Goal: Task Accomplishment & Management: Manage account settings

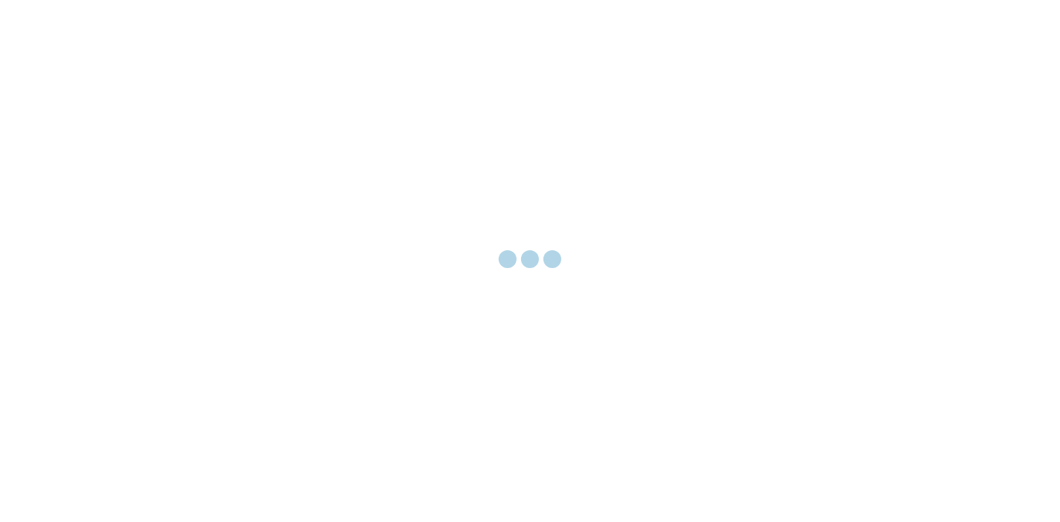
click at [933, 128] on div at bounding box center [530, 261] width 1060 height 522
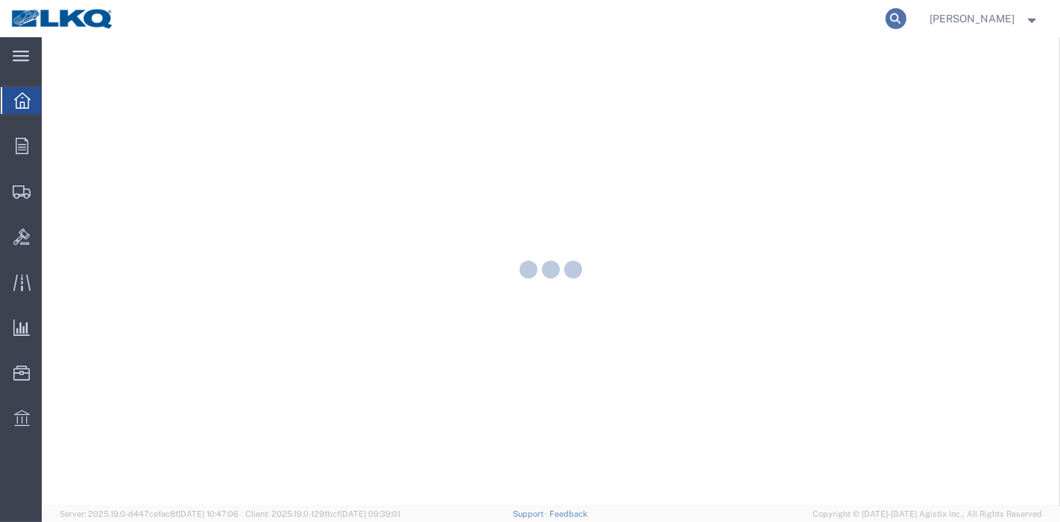
click at [906, 22] on icon at bounding box center [895, 18] width 21 height 21
click at [841, 17] on input "search" at bounding box center [658, 19] width 453 height 36
paste input "56552597"
type input "56552597"
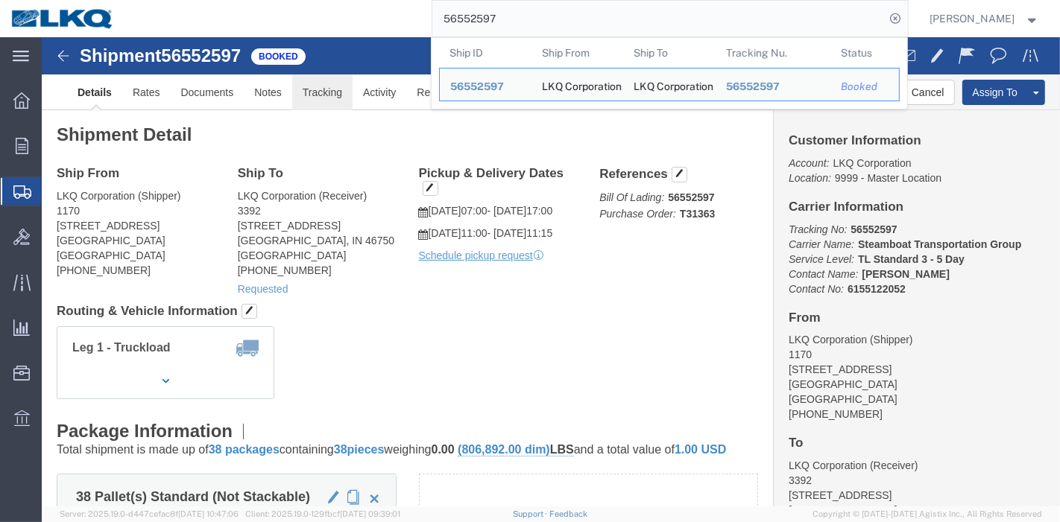
drag, startPoint x: 253, startPoint y: 51, endPoint x: 273, endPoint y: 54, distance: 19.6
click link "Tracking"
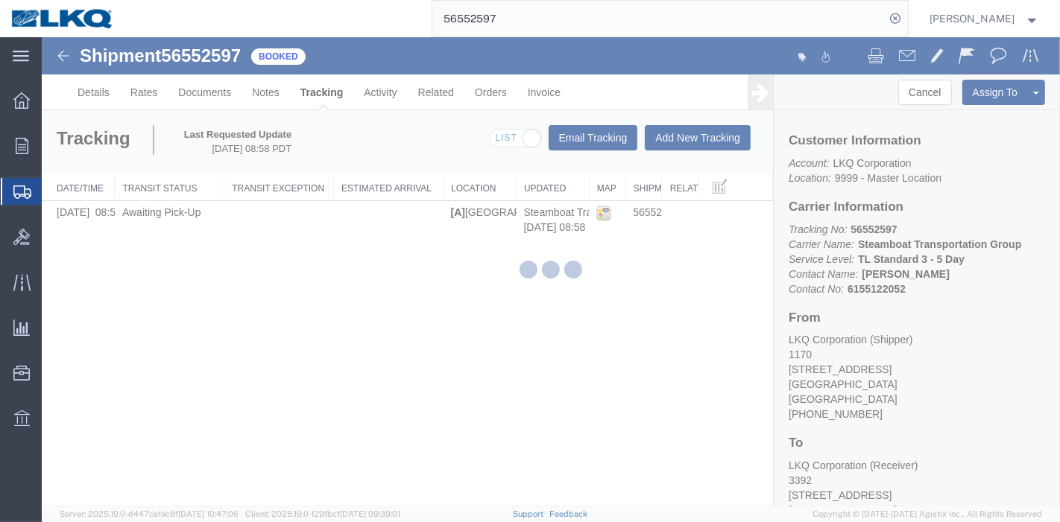
click at [696, 133] on div at bounding box center [551, 272] width 1018 height 470
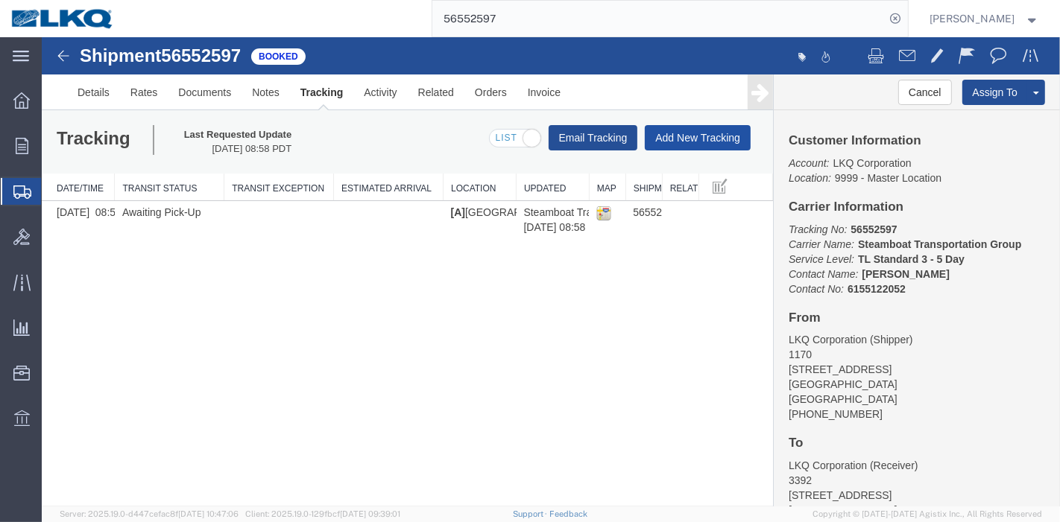
click at [695, 133] on button "Add New Tracking" at bounding box center [697, 137] width 106 height 25
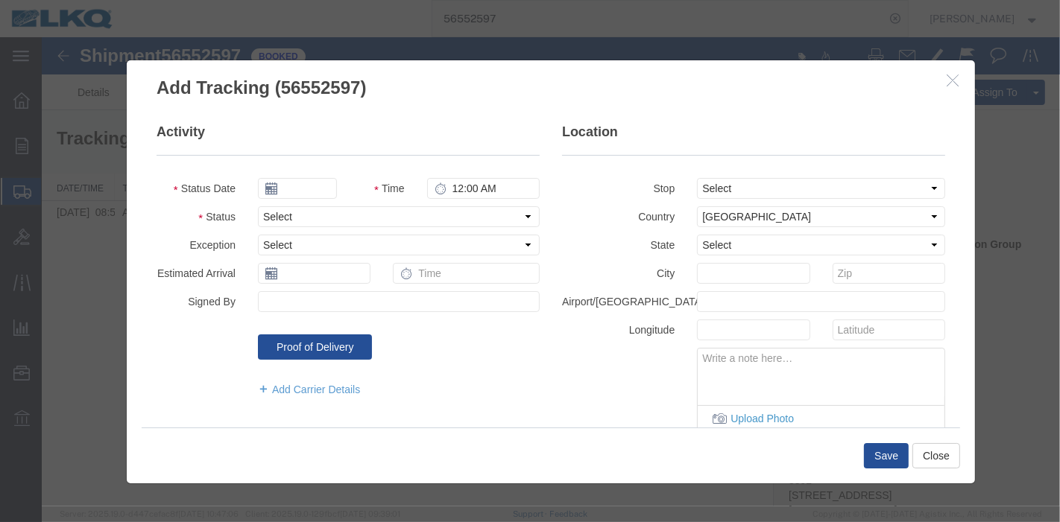
type input "09/19/2025"
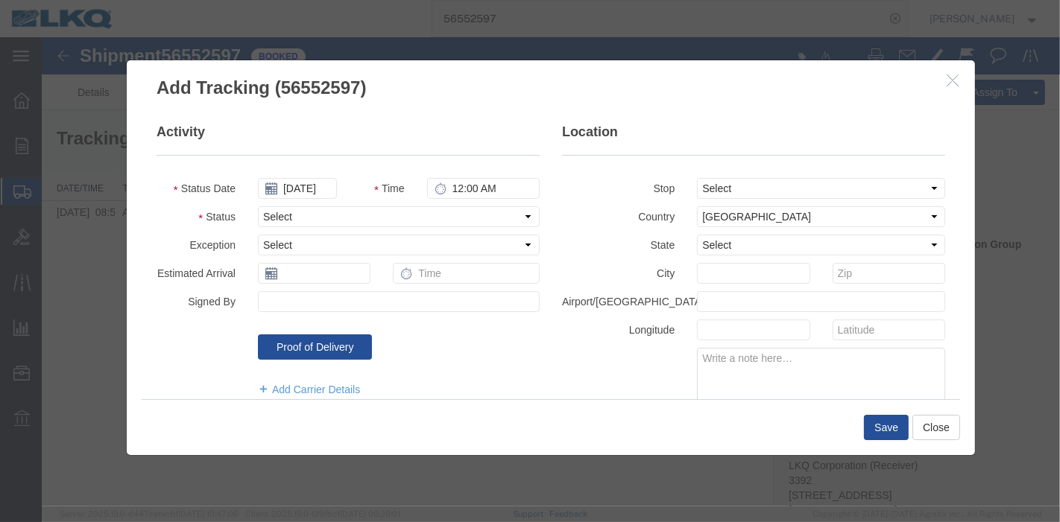
click at [285, 229] on fieldset "Activity Status Date 09/19/2025 Time 12:00 AM Status Select Arrival Notice Avai…" at bounding box center [347, 267] width 383 height 289
click at [287, 217] on select "Select Arrival Notice Available Arrival Notice Imported Arrive at Delivery Loca…" at bounding box center [398, 216] width 282 height 21
select select "DELIVRED"
click at [257, 206] on select "Select Arrival Notice Available Arrival Notice Imported Arrive at Delivery Loca…" at bounding box center [398, 216] width 282 height 21
click at [895, 425] on button "Save" at bounding box center [885, 427] width 45 height 25
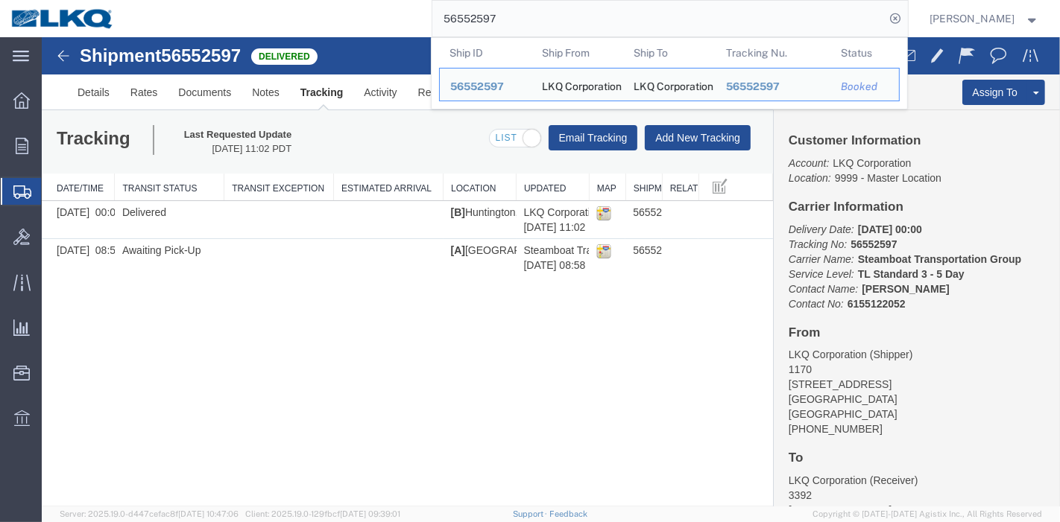
drag, startPoint x: 543, startPoint y: 20, endPoint x: 207, endPoint y: 33, distance: 335.6
click at [39, 3] on nav "56552597 Ship ID Ship From Ship To Tracking Nu. Status Ship ID 56552597 Ship Fr…" at bounding box center [534, 18] width 1049 height 37
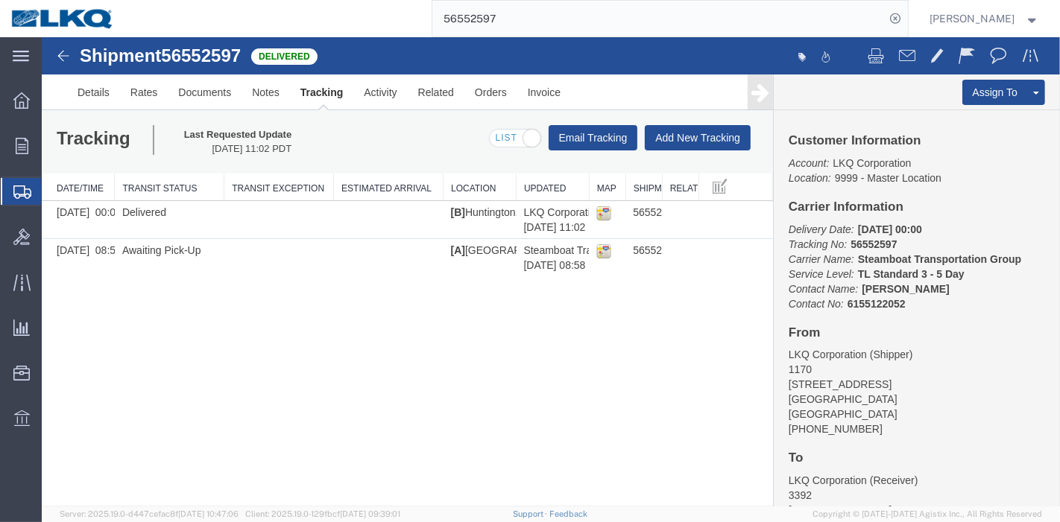
paste input "703305"
type input "56703305"
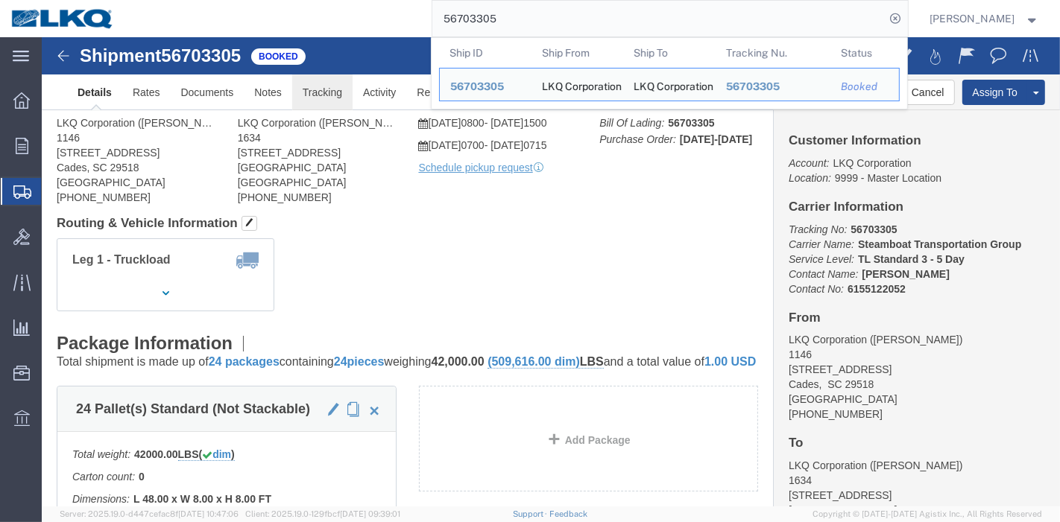
click link "Tracking"
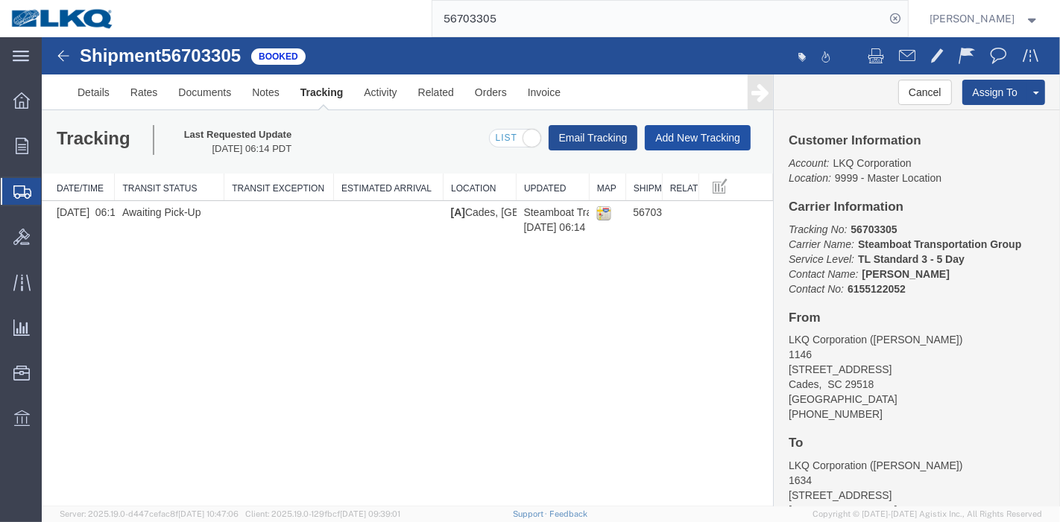
click at [687, 139] on button "Add New Tracking" at bounding box center [697, 137] width 106 height 25
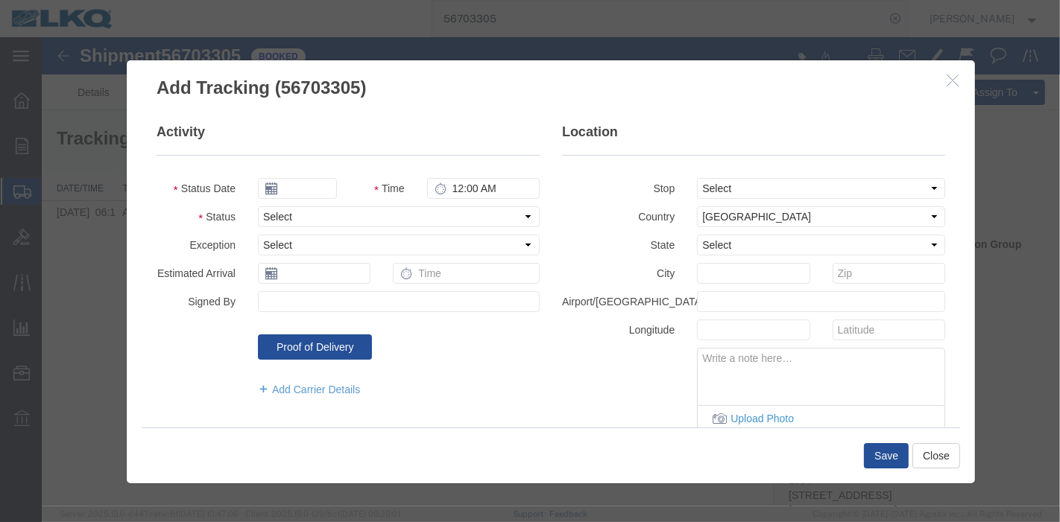
type input "09/19/2025"
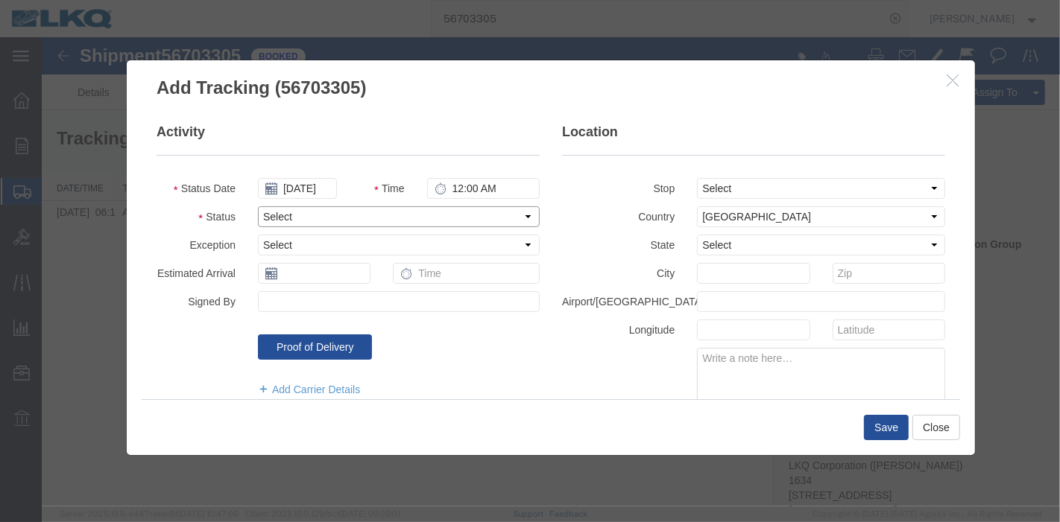
click at [291, 212] on select "Select Arrival Notice Available Arrival Notice Imported Arrive at Delivery Loca…" at bounding box center [398, 216] width 282 height 21
select select "DELIVRED"
click at [257, 206] on select "Select Arrival Notice Available Arrival Notice Imported Arrive at Delivery Loca…" at bounding box center [398, 216] width 282 height 21
click at [892, 423] on button "Save" at bounding box center [885, 427] width 45 height 25
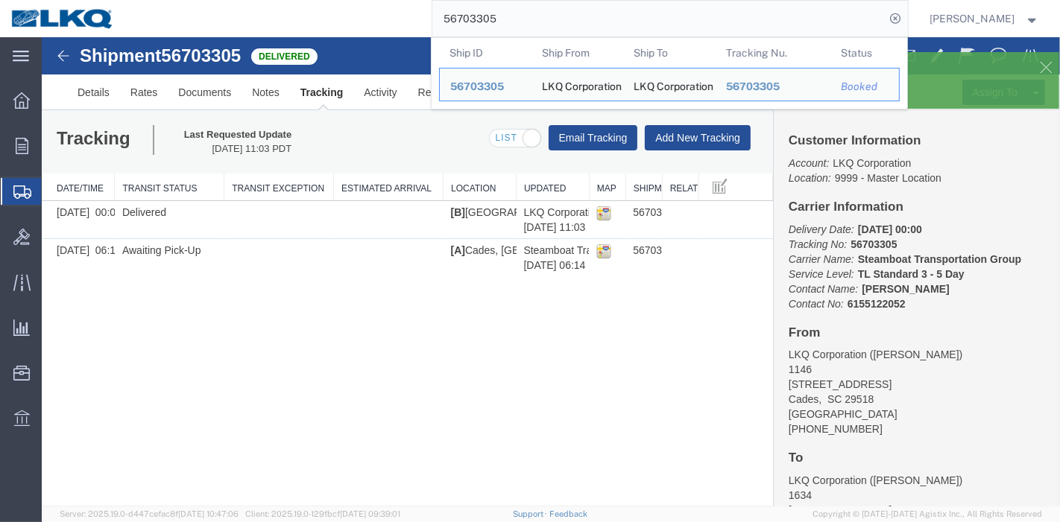
drag, startPoint x: 526, startPoint y: 19, endPoint x: 328, endPoint y: -8, distance: 200.1
click at [328, 0] on html "main_menu Created with Sketch. Collapse Menu Overview Orders Order Manager Crea…" at bounding box center [530, 261] width 1060 height 522
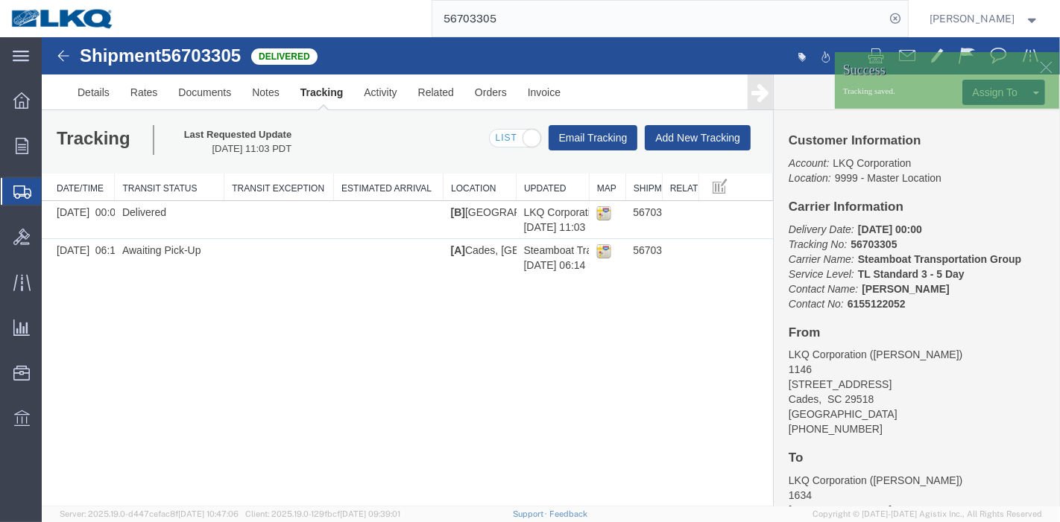
paste input "67510"
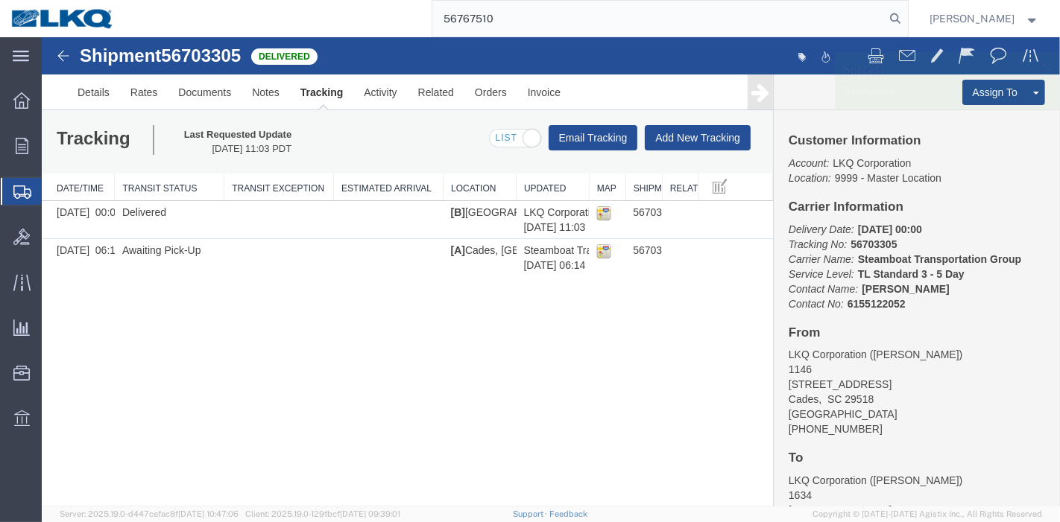
type input "56767510"
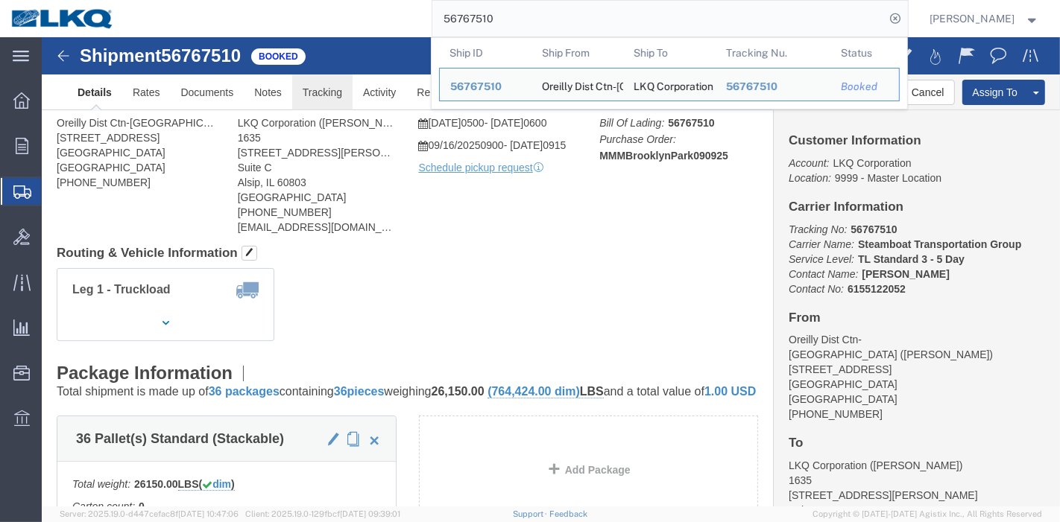
click link "Tracking"
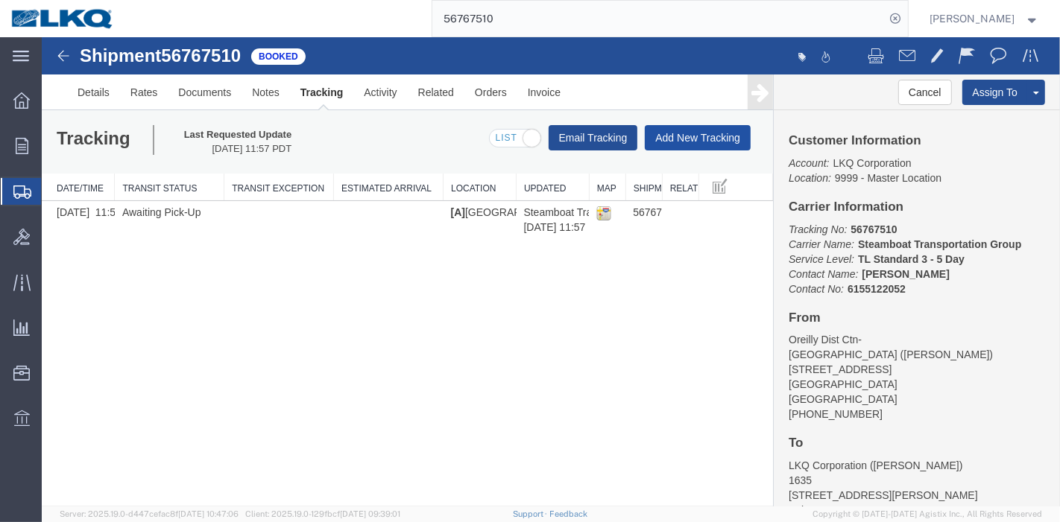
click at [672, 138] on button "Add New Tracking" at bounding box center [697, 137] width 106 height 25
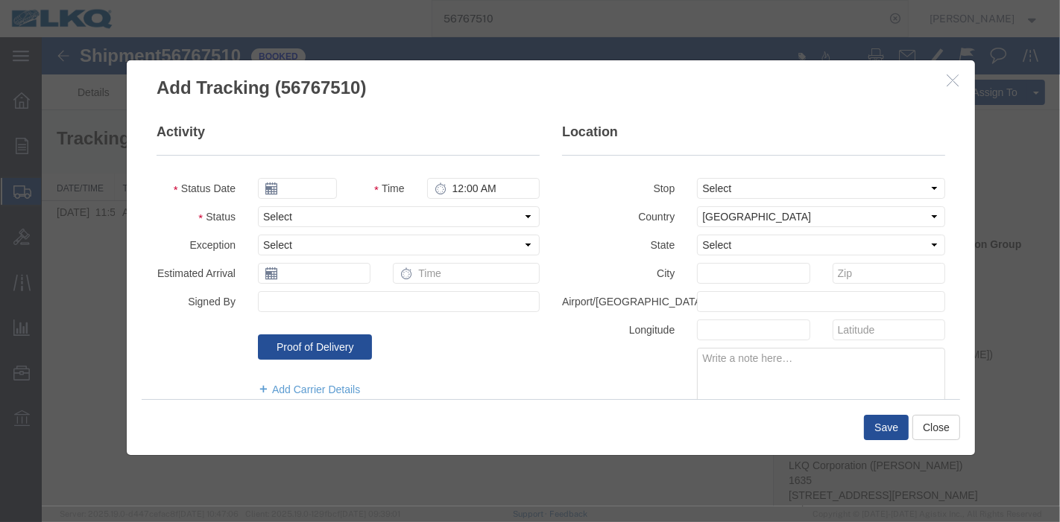
type input "09/19/2025"
click at [312, 221] on select "Select Arrival Notice Available Arrival Notice Imported Arrive at Delivery Loca…" at bounding box center [398, 216] width 282 height 21
select select "DELIVRED"
click at [257, 206] on select "Select Arrival Notice Available Arrival Notice Imported Arrive at Delivery Loca…" at bounding box center [398, 216] width 282 height 21
click at [903, 432] on button "Save" at bounding box center [885, 427] width 45 height 25
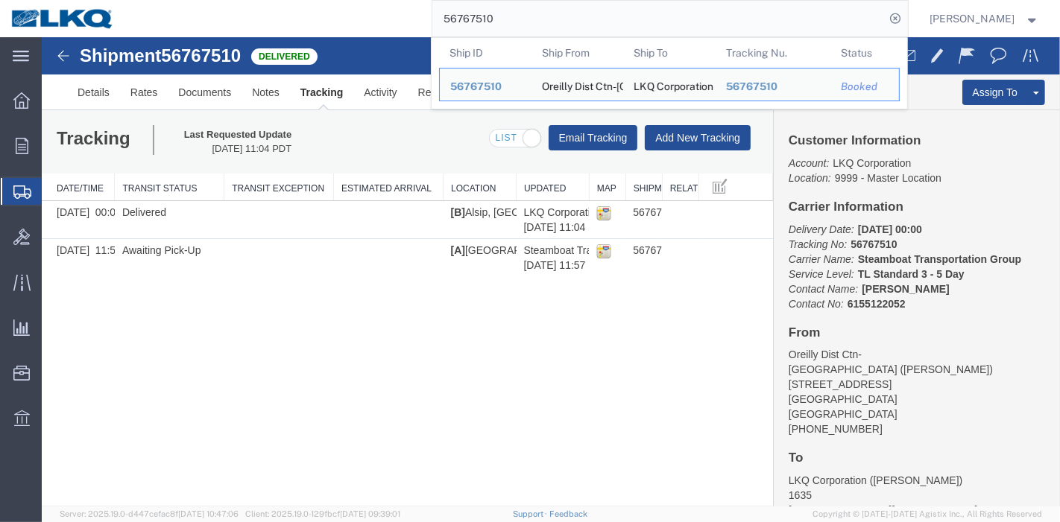
drag, startPoint x: 340, startPoint y: 24, endPoint x: 279, endPoint y: 24, distance: 60.4
click at [279, 24] on div "56767510 Ship ID Ship From Ship To Tracking Nu. Status Ship ID 56767510 Ship Fr…" at bounding box center [516, 18] width 783 height 37
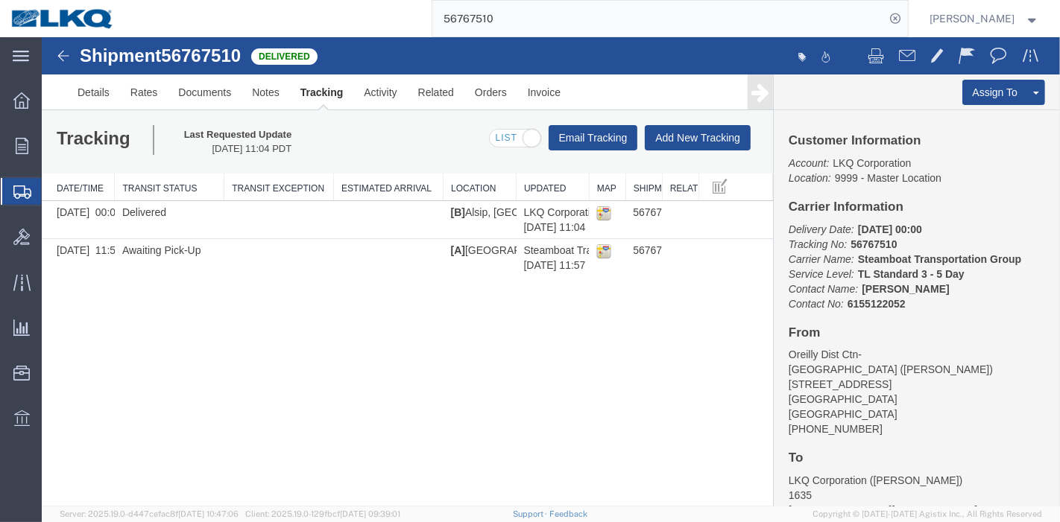
paste input "76325"
type input "56776325"
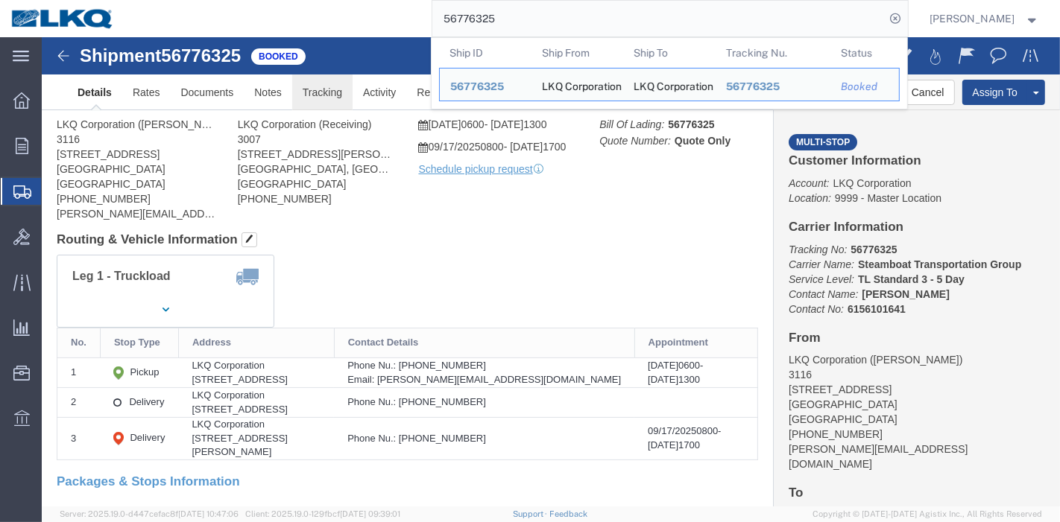
drag, startPoint x: 321, startPoint y: 92, endPoint x: 279, endPoint y: 55, distance: 55.5
click link "Tracking"
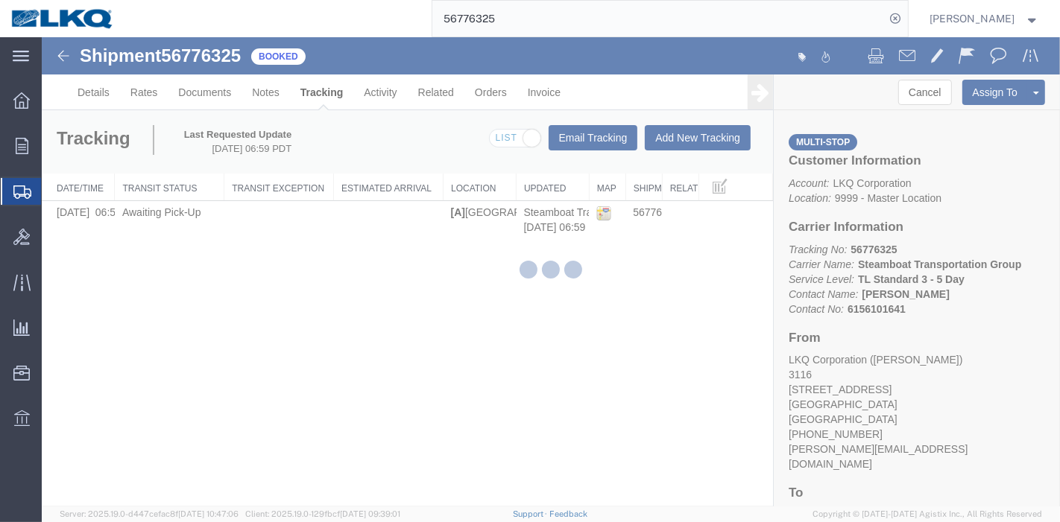
click at [693, 139] on div at bounding box center [551, 272] width 1018 height 470
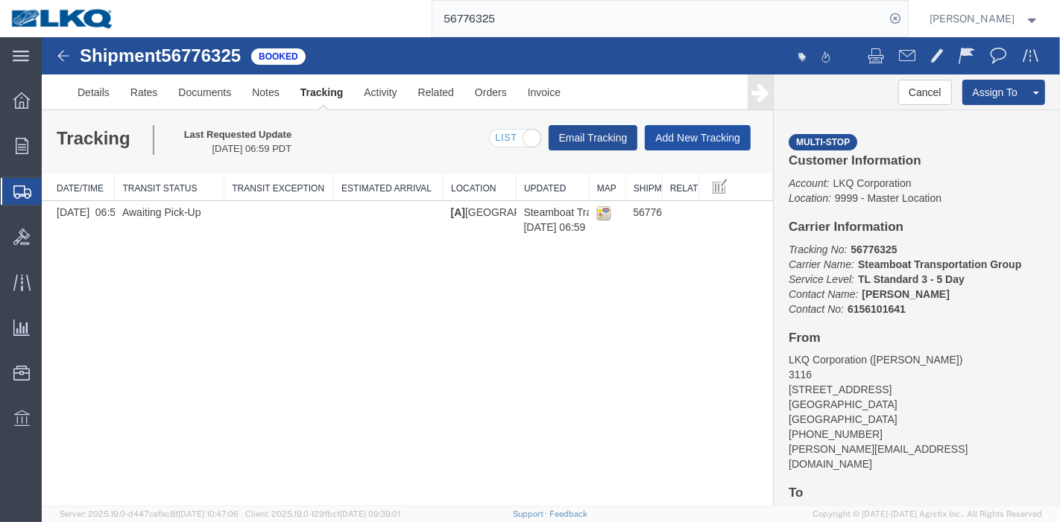
click at [692, 136] on button "Add New Tracking" at bounding box center [697, 137] width 106 height 25
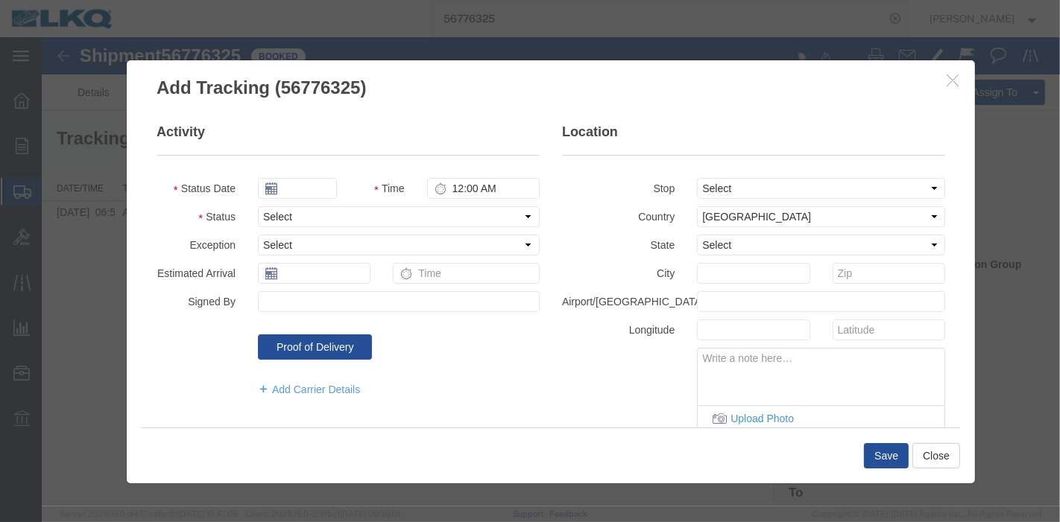
type input "09/19/2025"
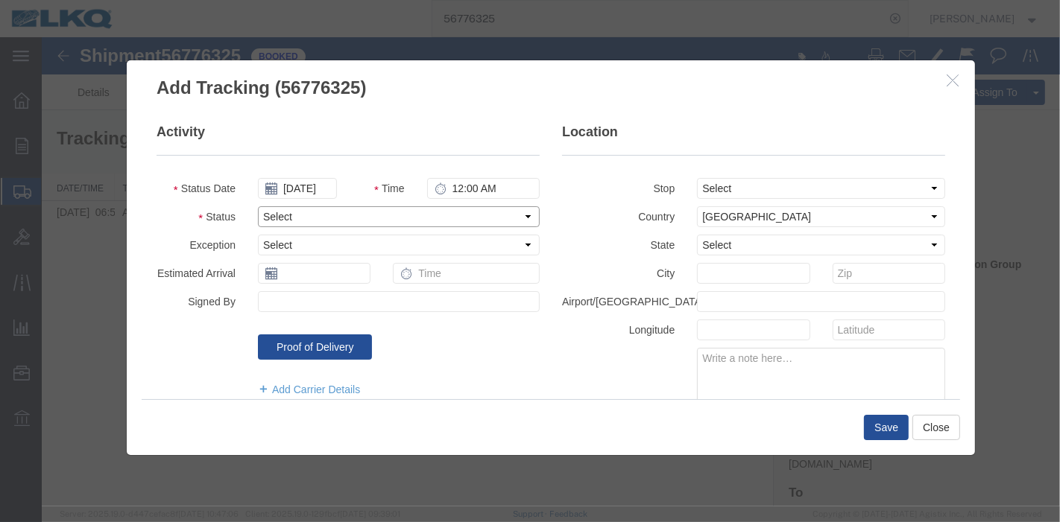
click at [305, 213] on select "Select Arrival Notice Available Arrival Notice Imported Arrive at Delivery Loca…" at bounding box center [398, 216] width 282 height 21
select select "DELIVRED"
click at [257, 206] on select "Select Arrival Notice Available Arrival Notice Imported Arrive at Delivery Loca…" at bounding box center [398, 216] width 282 height 21
click at [901, 431] on button "Save" at bounding box center [885, 427] width 45 height 25
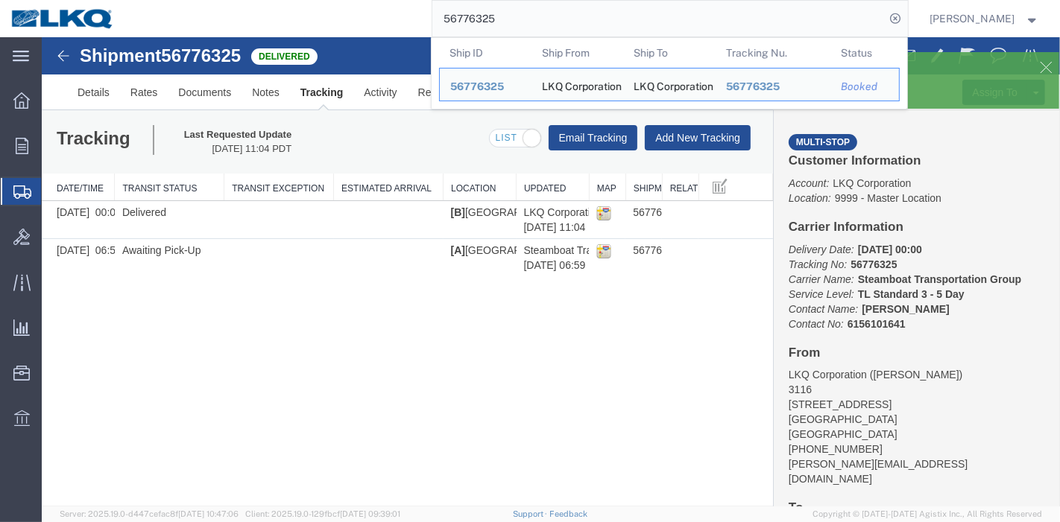
drag, startPoint x: 527, startPoint y: 18, endPoint x: 435, endPoint y: 7, distance: 92.4
click at [437, 6] on input "56776325" at bounding box center [658, 19] width 453 height 36
paste input "61471"
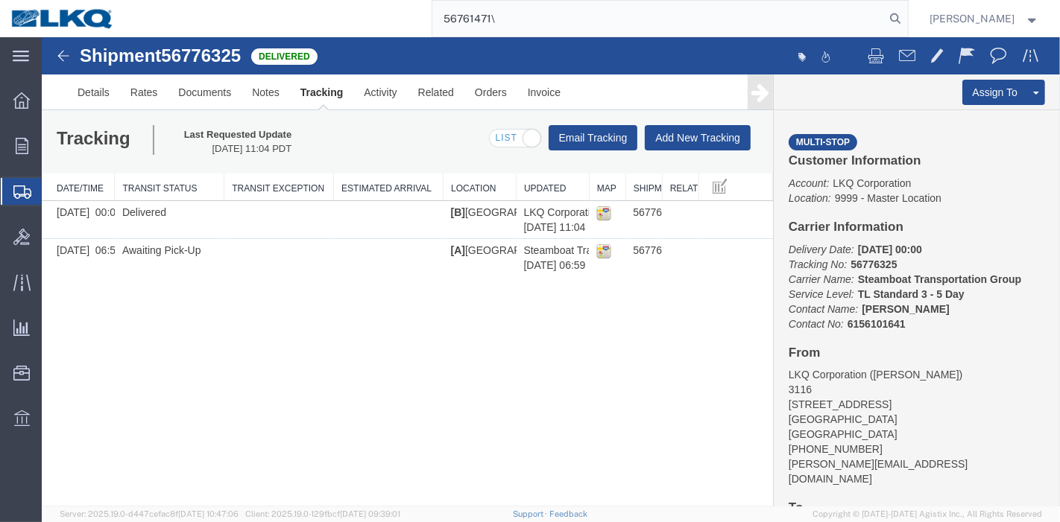
click at [508, 25] on input "56761471\" at bounding box center [658, 19] width 453 height 36
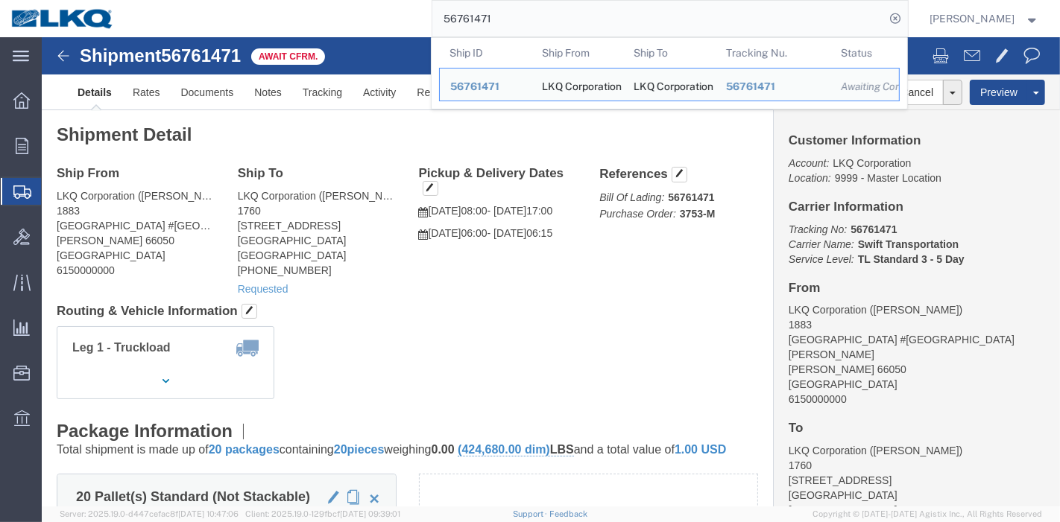
drag, startPoint x: 590, startPoint y: 6, endPoint x: 391, endPoint y: 11, distance: 199.1
click at [391, 9] on div "56761471 Ship ID Ship From Ship To Tracking Nu. Status Ship ID 56761471 Ship Fr…" at bounding box center [516, 18] width 783 height 37
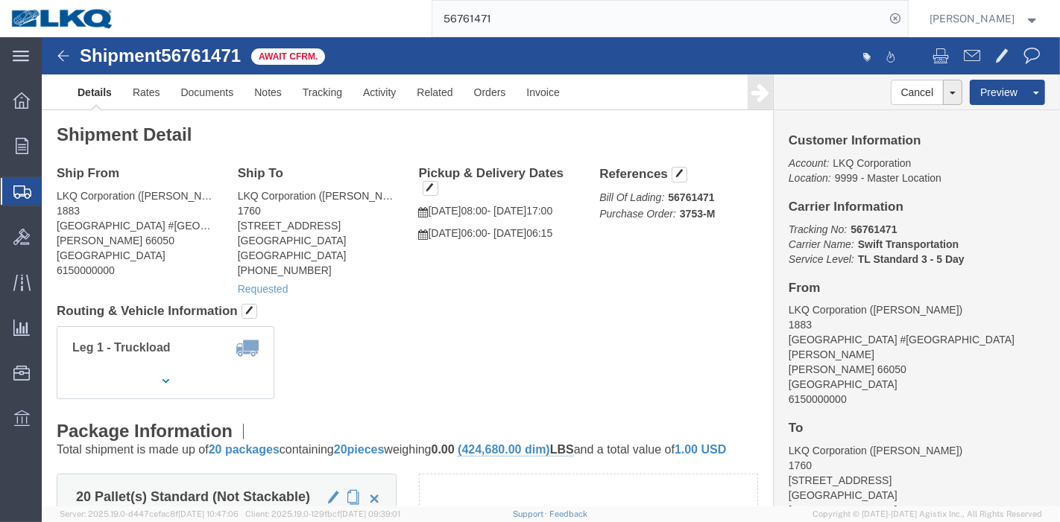
paste input "535635"
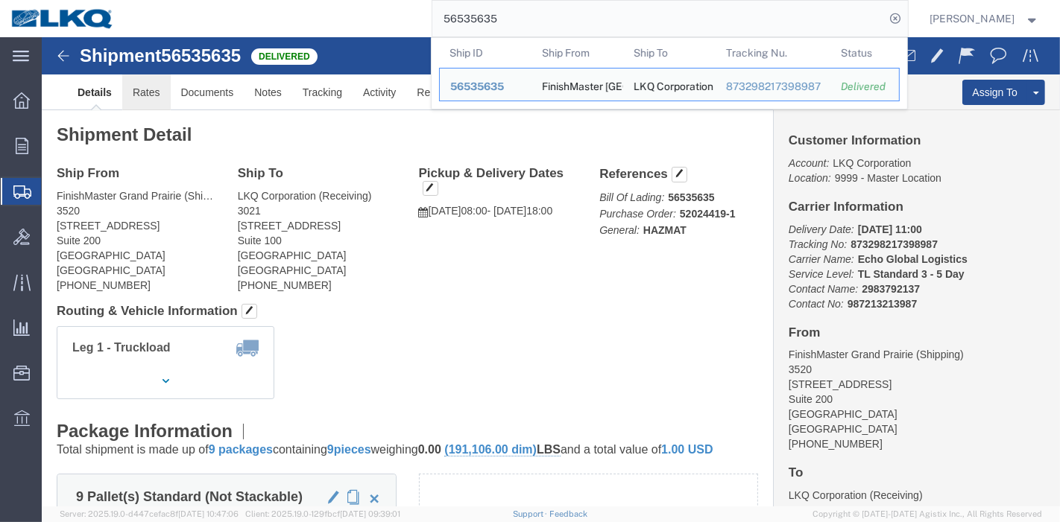
click link "Rates"
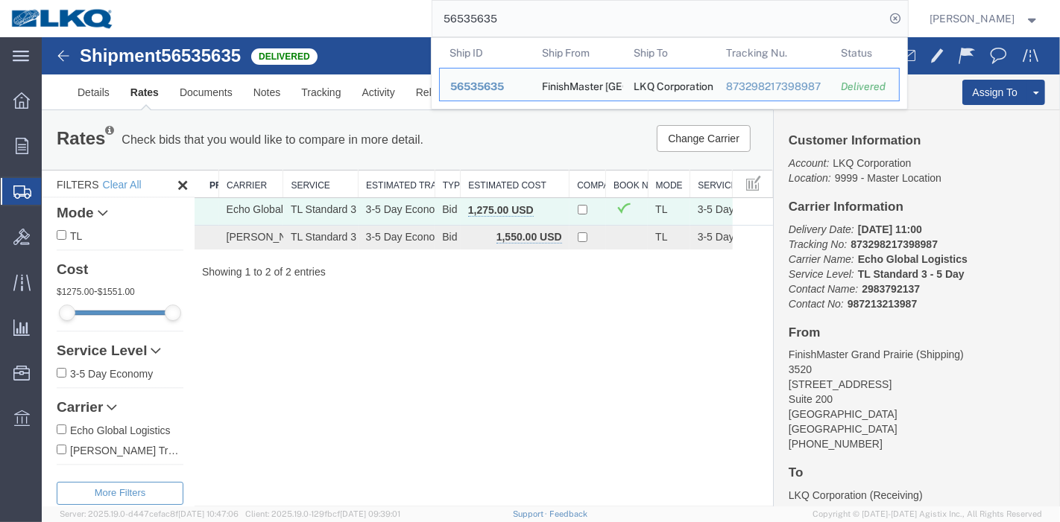
drag, startPoint x: 553, startPoint y: 17, endPoint x: 269, endPoint y: 16, distance: 284.0
click at [268, 16] on div "56535635 Ship ID Ship From Ship To Tracking Nu. Status Ship ID 56535635 Ship Fr…" at bounding box center [516, 18] width 783 height 37
click at [537, 19] on input "56535635" at bounding box center [658, 19] width 453 height 36
drag, startPoint x: 537, startPoint y: 19, endPoint x: 380, endPoint y: 17, distance: 156.5
click at [380, 17] on div "56535635 Ship ID Ship From Ship To Tracking Nu. Status Ship ID 56535635 Ship Fr…" at bounding box center [516, 18] width 783 height 37
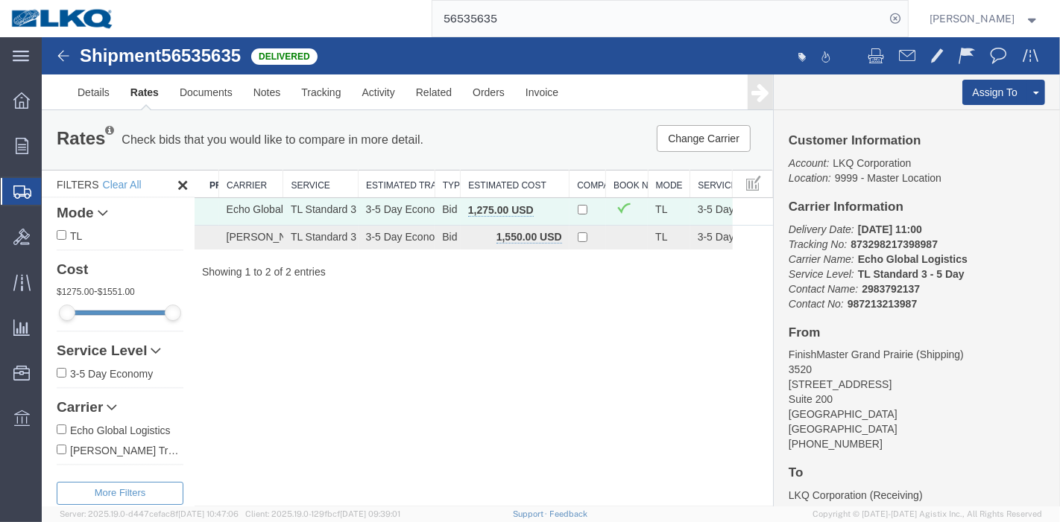
paste input "607366"
click at [894, 13] on icon at bounding box center [895, 18] width 21 height 21
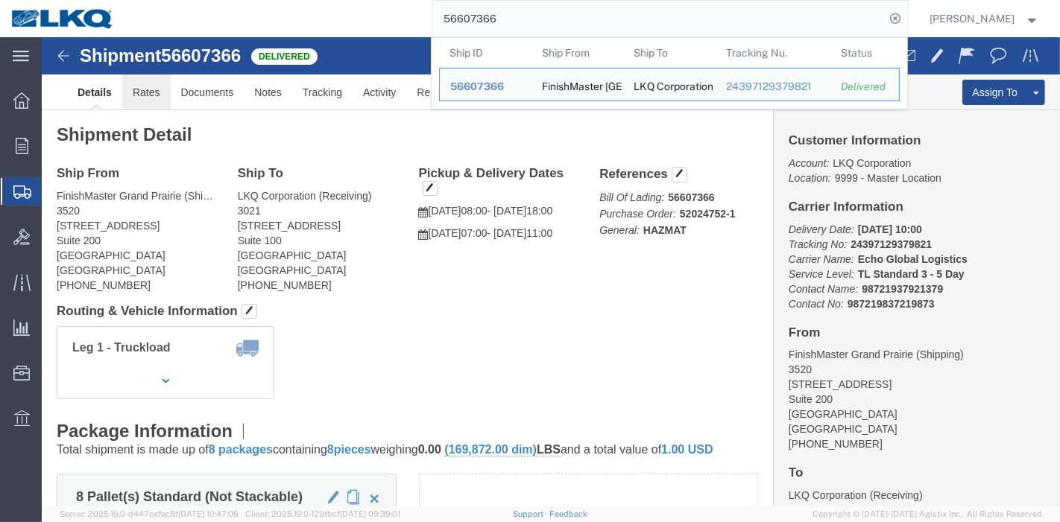
click link "Rates"
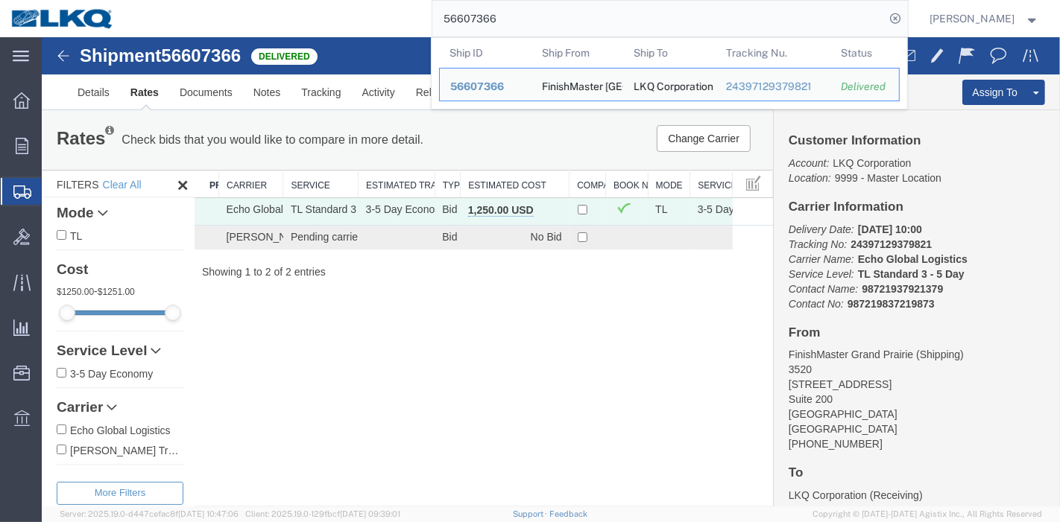
drag, startPoint x: 531, startPoint y: 20, endPoint x: 353, endPoint y: 19, distance: 178.1
click at [354, 19] on div "56607366 Ship ID Ship From Ship To Tracking Nu. Status Ship ID 56607366 Ship Fr…" at bounding box center [516, 18] width 783 height 37
paste input "4513"
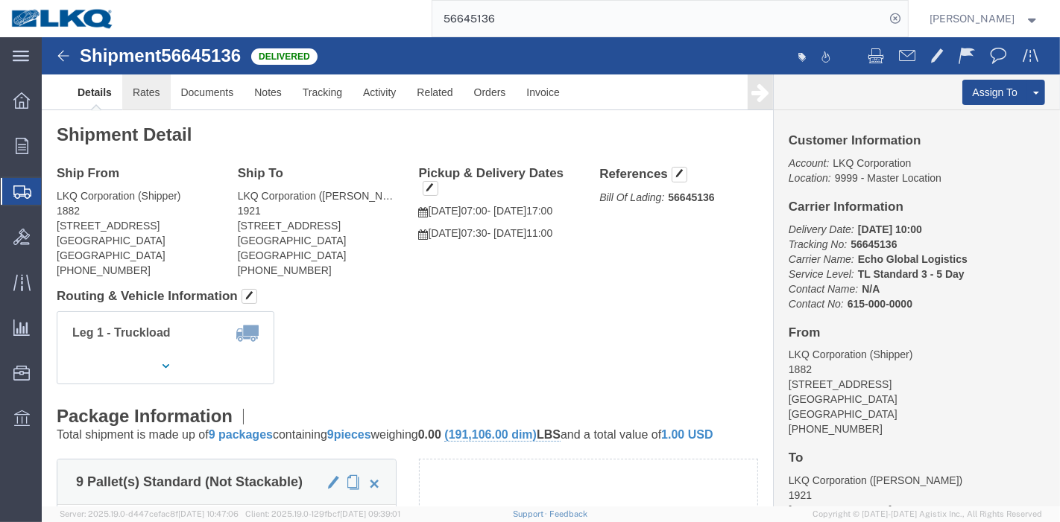
click link "Rates"
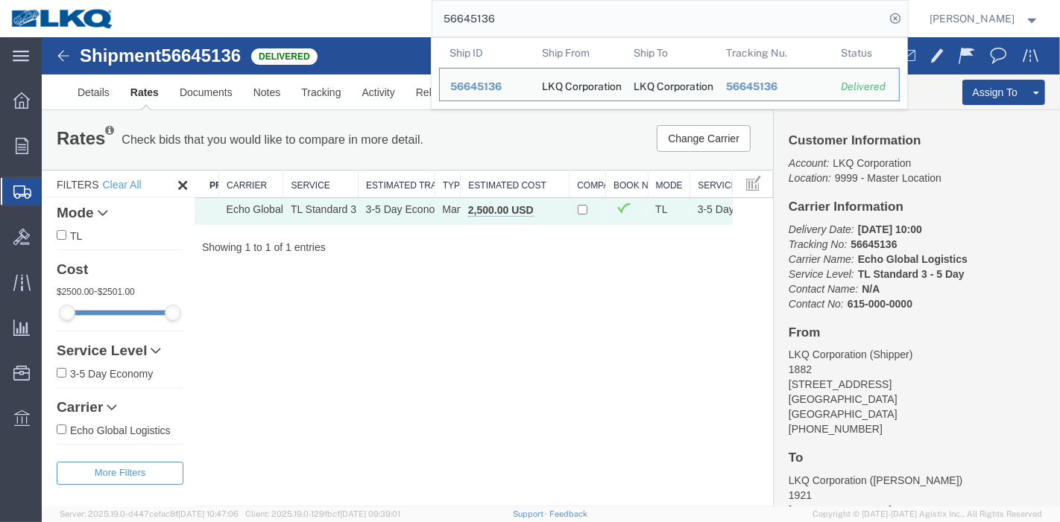
drag, startPoint x: 513, startPoint y: 19, endPoint x: 385, endPoint y: 16, distance: 128.2
click at [385, 16] on div "56645136 Ship ID Ship From Ship To Tracking Nu. Status Ship ID 56645136 Ship Fr…" at bounding box center [516, 18] width 783 height 37
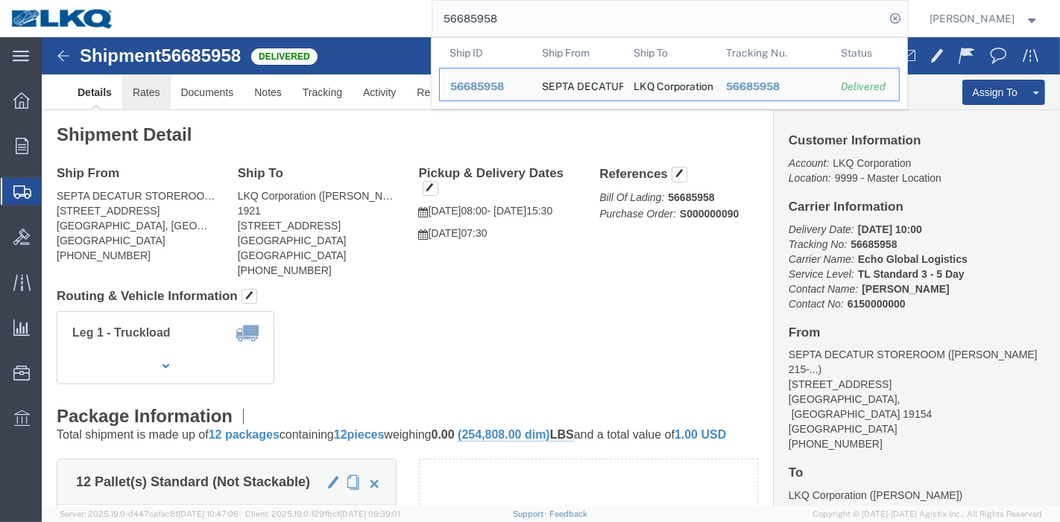
click link "Rates"
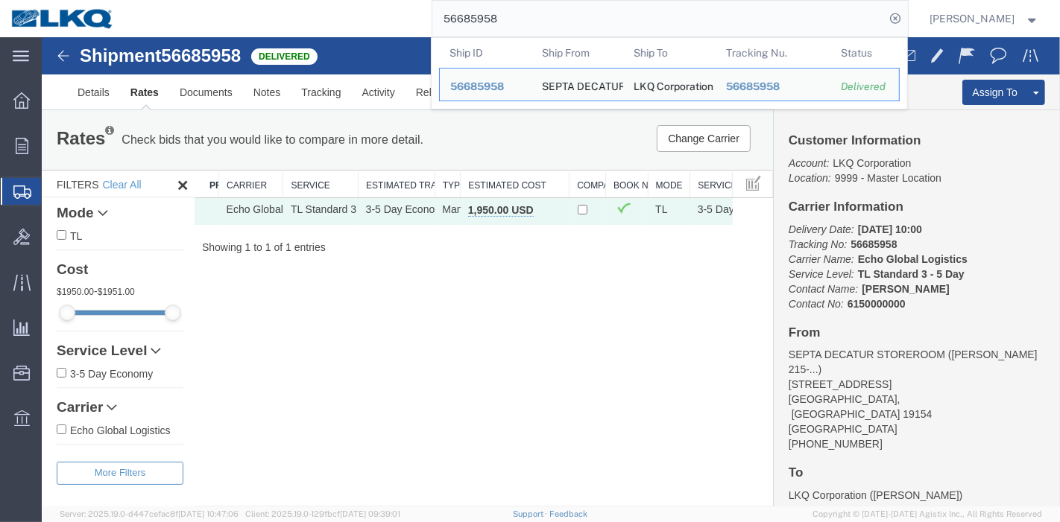
drag, startPoint x: 549, startPoint y: 11, endPoint x: 422, endPoint y: 27, distance: 127.7
click at [422, 27] on div "56685958 Ship ID Ship From Ship To Tracking Nu. Status Ship ID 56685958 Ship Fr…" at bounding box center [516, 18] width 783 height 37
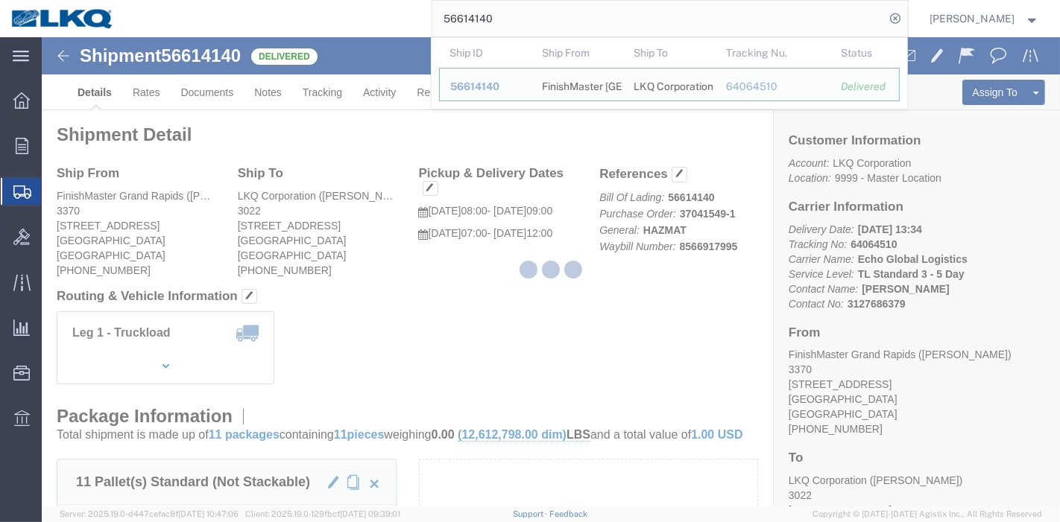
click at [153, 88] on div at bounding box center [551, 272] width 1018 height 470
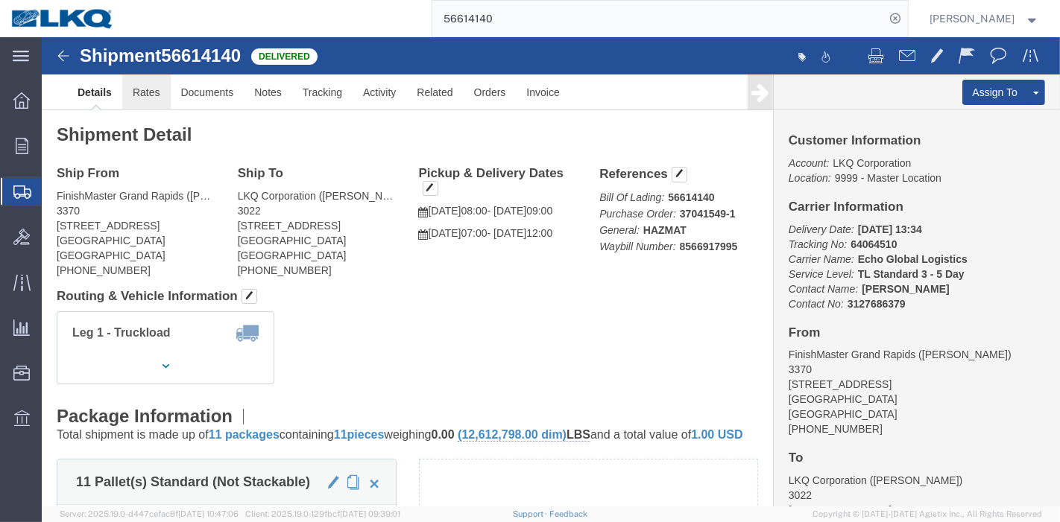
click link "Rates"
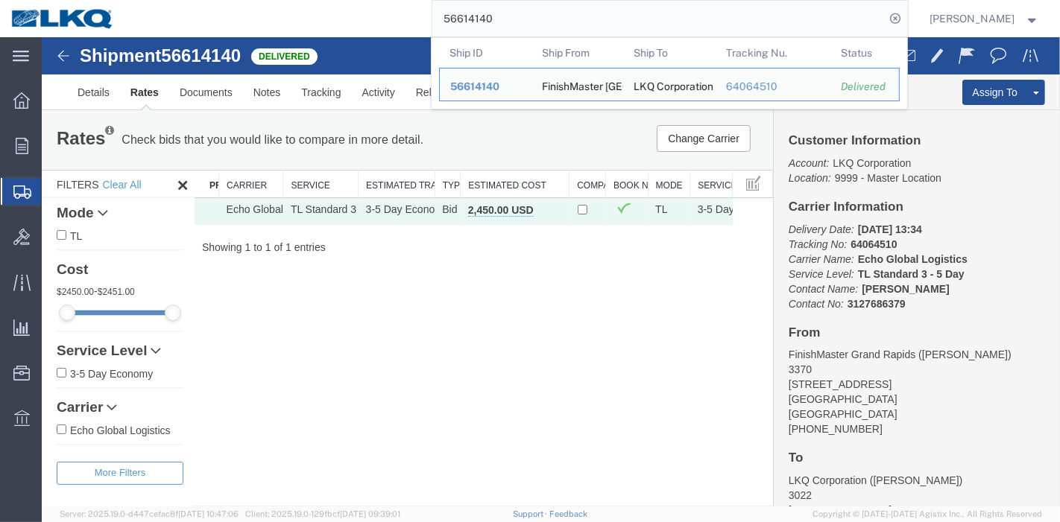
drag, startPoint x: 527, startPoint y: 22, endPoint x: 390, endPoint y: 16, distance: 137.2
click at [379, 11] on div "56614140 Ship ID Ship From Ship To Tracking Nu. Status Ship ID 56614140 Ship Fr…" at bounding box center [516, 18] width 783 height 37
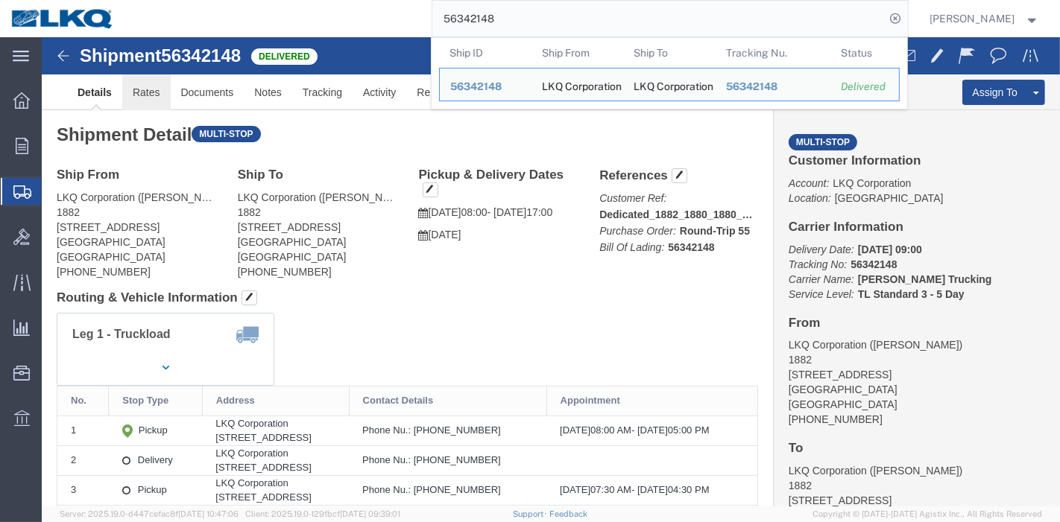
drag, startPoint x: 153, startPoint y: 96, endPoint x: 112, endPoint y: 58, distance: 55.9
click link "Rates"
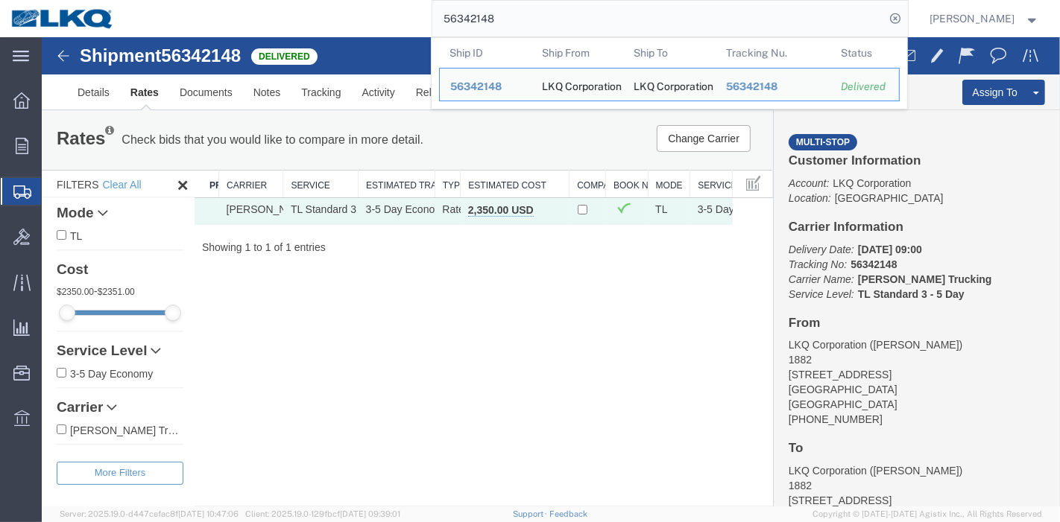
drag, startPoint x: 549, startPoint y: 25, endPoint x: 394, endPoint y: 13, distance: 156.2
click at [394, 13] on div "56342148 Ship ID Ship From Ship To Tracking Nu. Status Ship ID 56342148 Ship Fr…" at bounding box center [516, 18] width 783 height 37
paste input "713379"
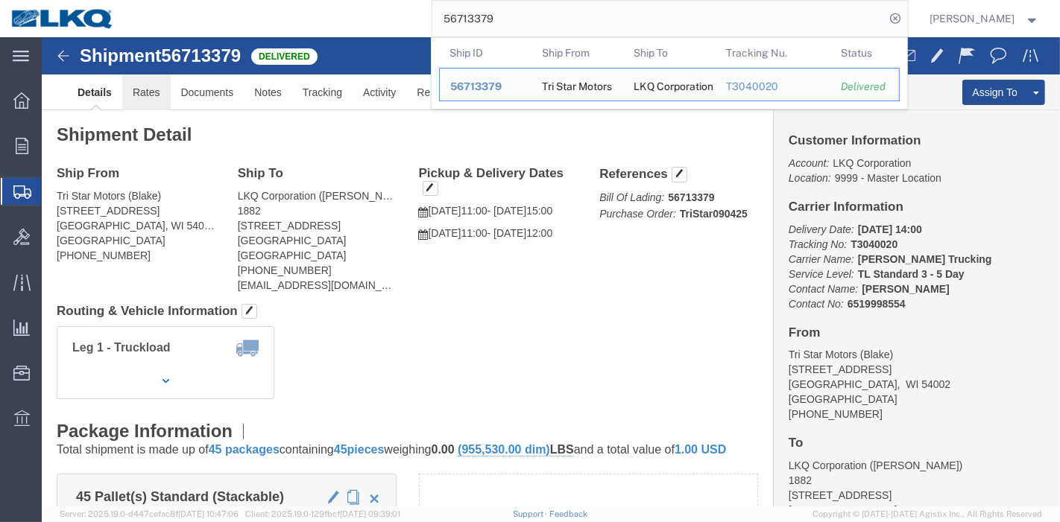
click link "Rates"
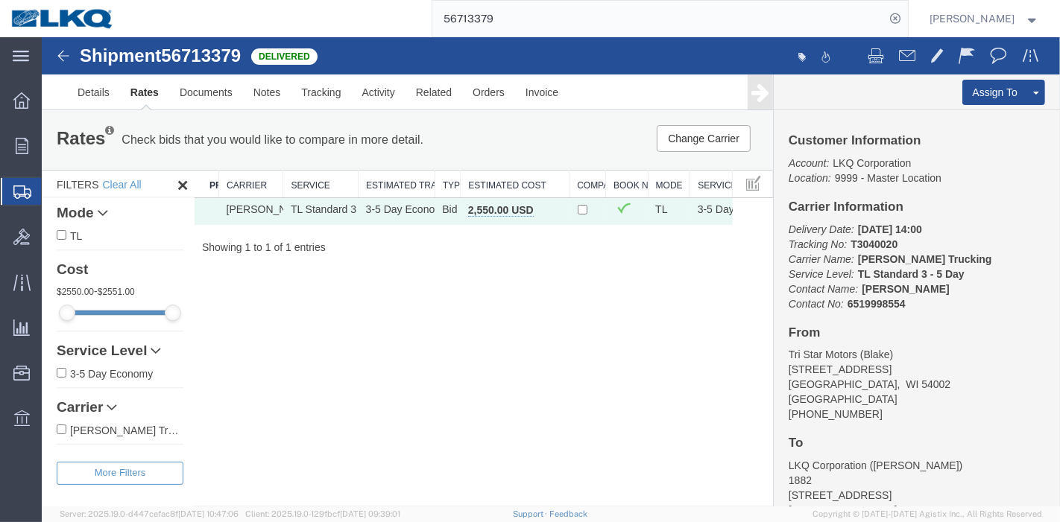
drag, startPoint x: 552, startPoint y: 13, endPoint x: 374, endPoint y: 13, distance: 177.4
click at [374, 13] on div "56713379" at bounding box center [516, 18] width 783 height 37
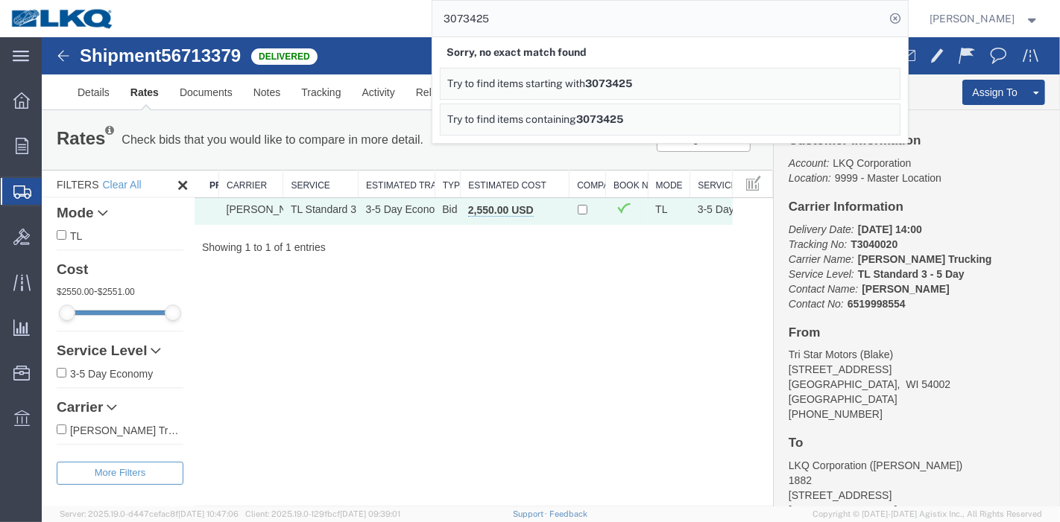
drag, startPoint x: 411, startPoint y: 29, endPoint x: 317, endPoint y: 32, distance: 94.0
click at [317, 31] on div "3073425 Sorry, no exact match found Try to find items starting with 3073425 Try…" at bounding box center [516, 18] width 783 height 37
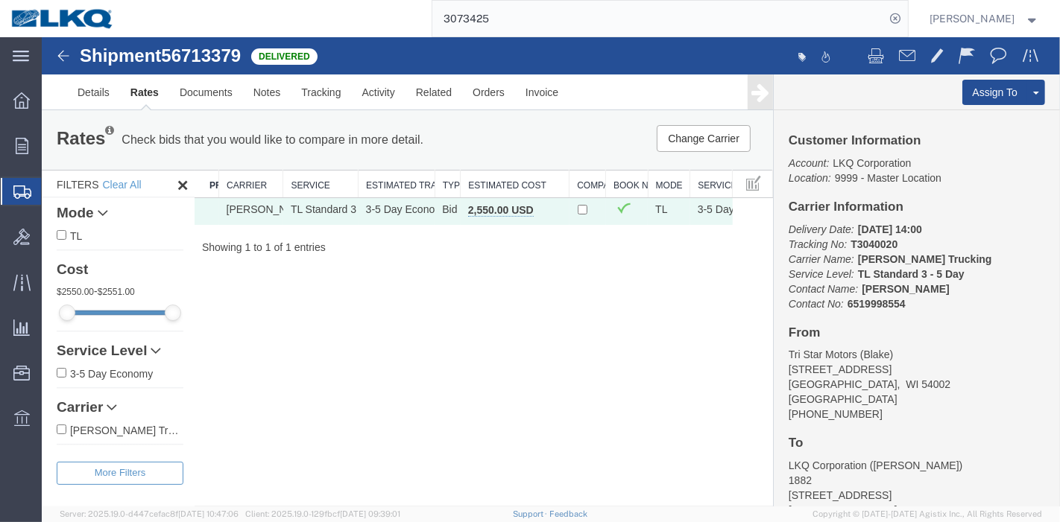
paste input "9835739"
click at [899, 12] on icon at bounding box center [895, 18] width 21 height 21
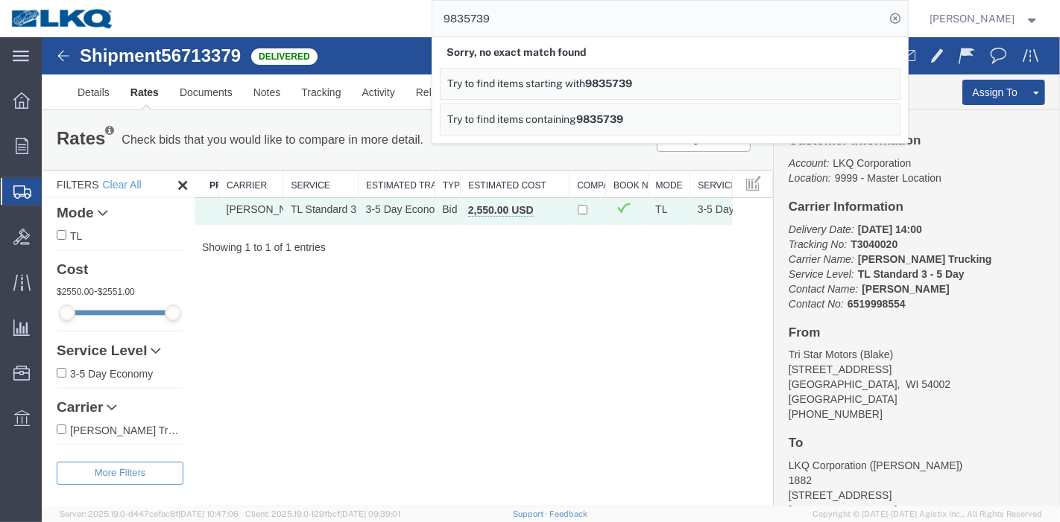
drag, startPoint x: 446, startPoint y: 17, endPoint x: 408, endPoint y: 20, distance: 38.1
click at [408, 20] on div "9835739 Sorry, no exact match found Try to find items starting with 9835739 Try…" at bounding box center [516, 18] width 783 height 37
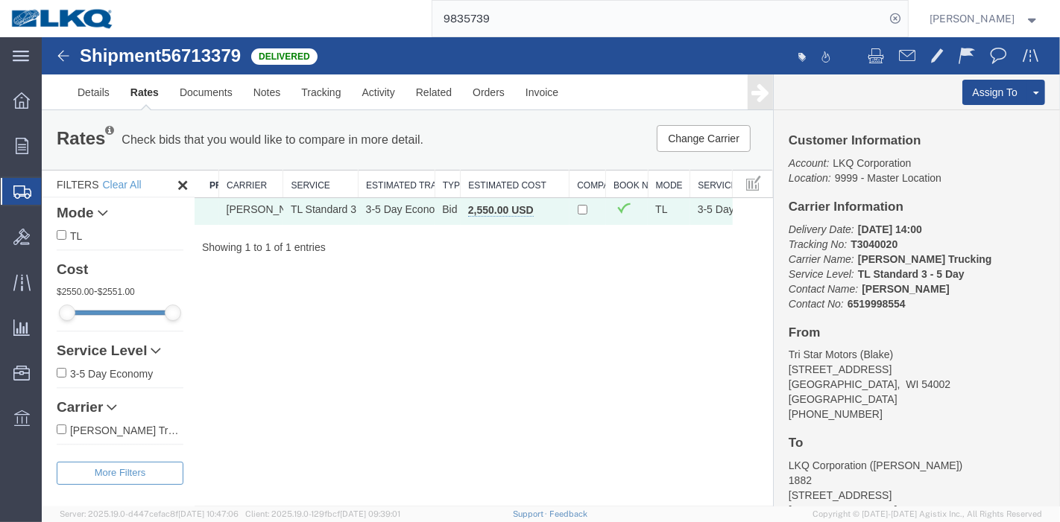
paste input "765461"
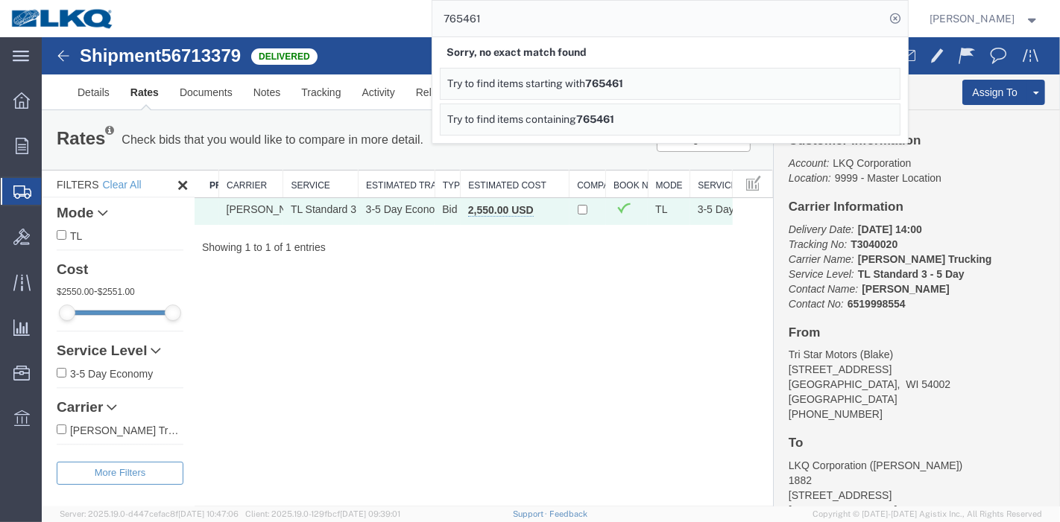
click at [303, 28] on div "765461 Sorry, no exact match found Try to find items starting with 765461 Try t…" at bounding box center [516, 18] width 783 height 37
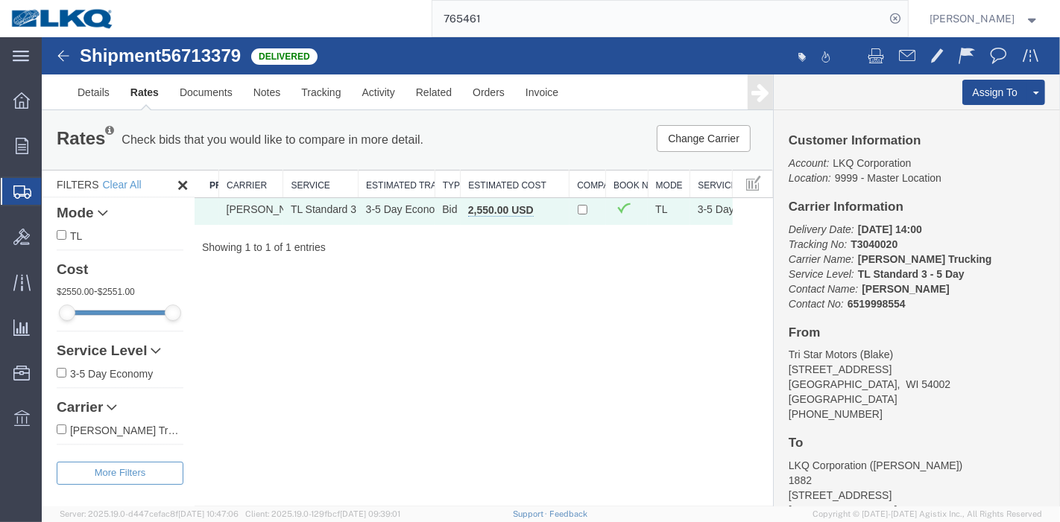
drag, startPoint x: 505, startPoint y: 16, endPoint x: 393, endPoint y: 18, distance: 111.8
click at [393, 18] on div "765461" at bounding box center [516, 18] width 783 height 37
paste input "55524183"
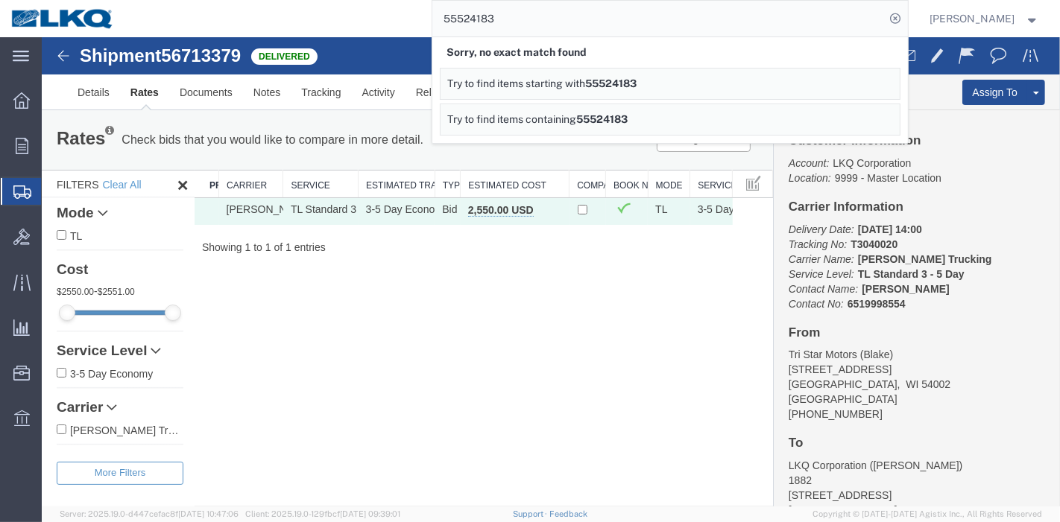
drag, startPoint x: 522, startPoint y: 22, endPoint x: 344, endPoint y: 22, distance: 178.1
click at [344, 22] on div "55524183 Sorry, no exact match found Try to find items starting with 55524183 T…" at bounding box center [516, 18] width 783 height 37
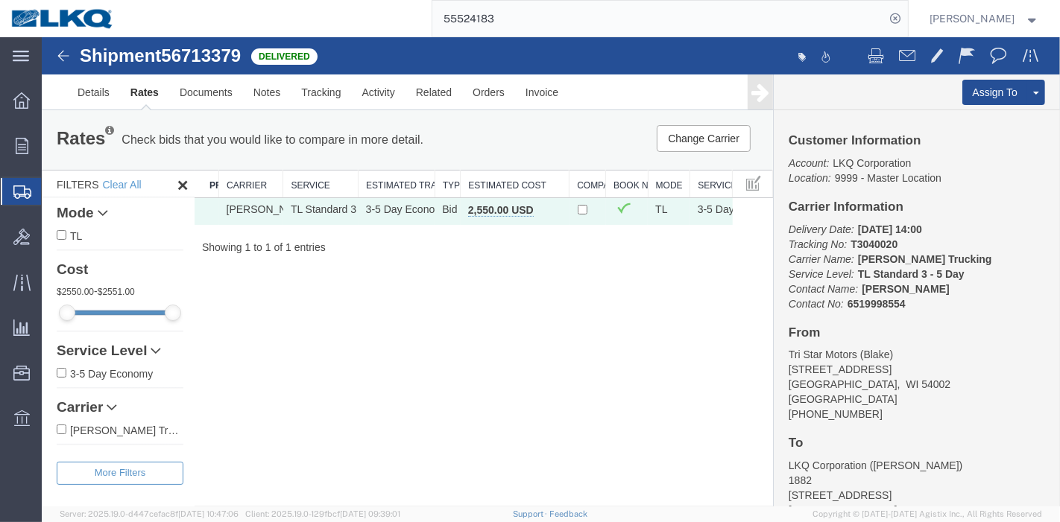
paste input "6527590"
type input "56527590"
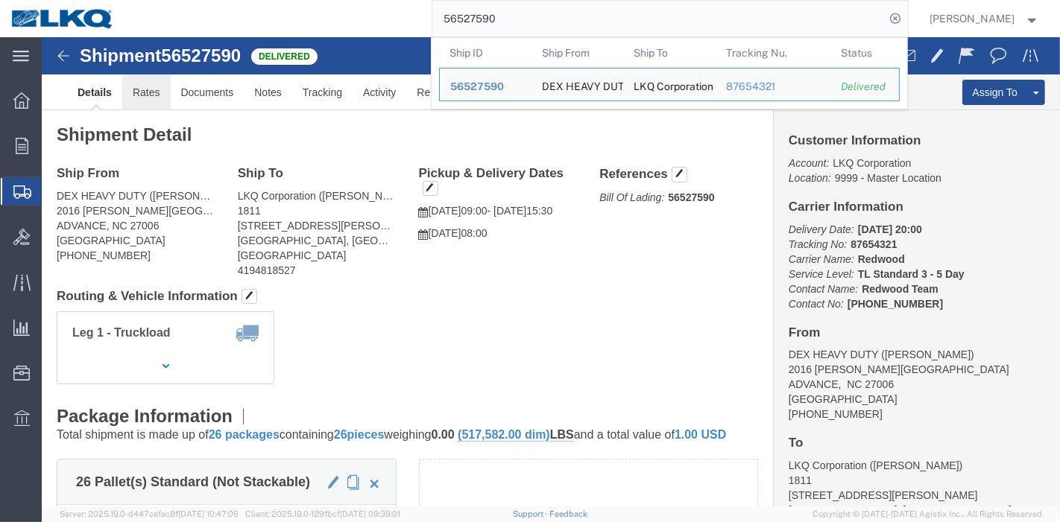
click link "Rates"
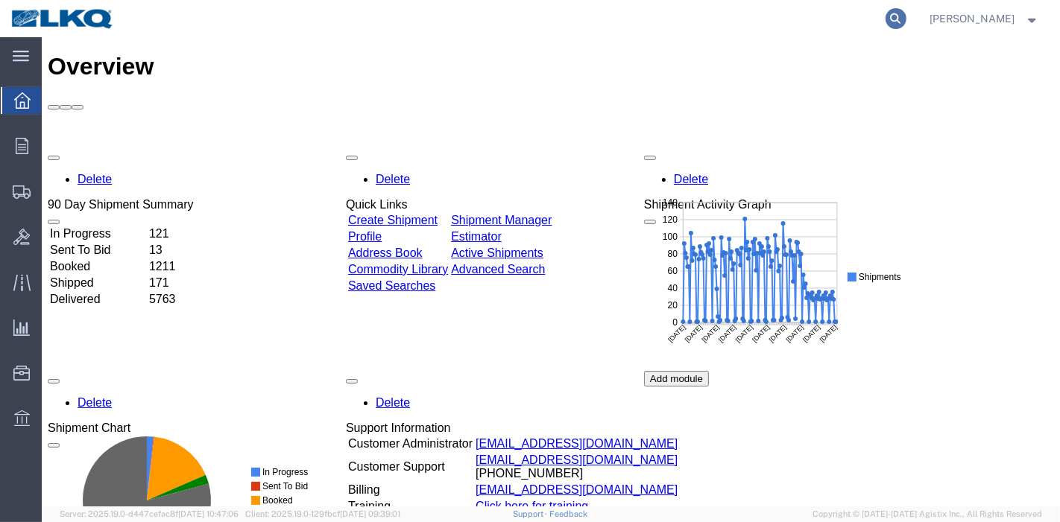
click at [901, 10] on icon at bounding box center [895, 18] width 21 height 21
click at [695, 20] on input "search" at bounding box center [658, 19] width 453 height 36
paste input "56167197"
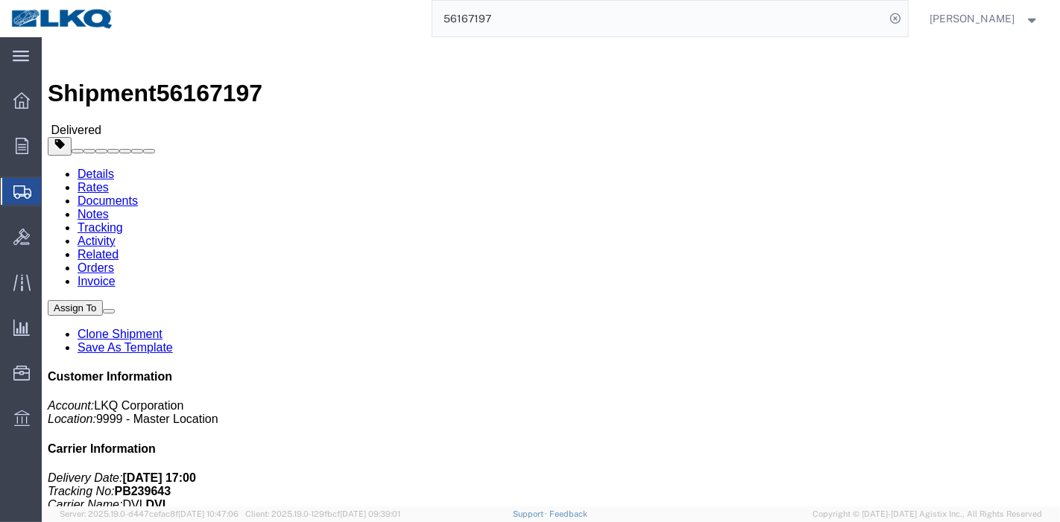
click link "Rates"
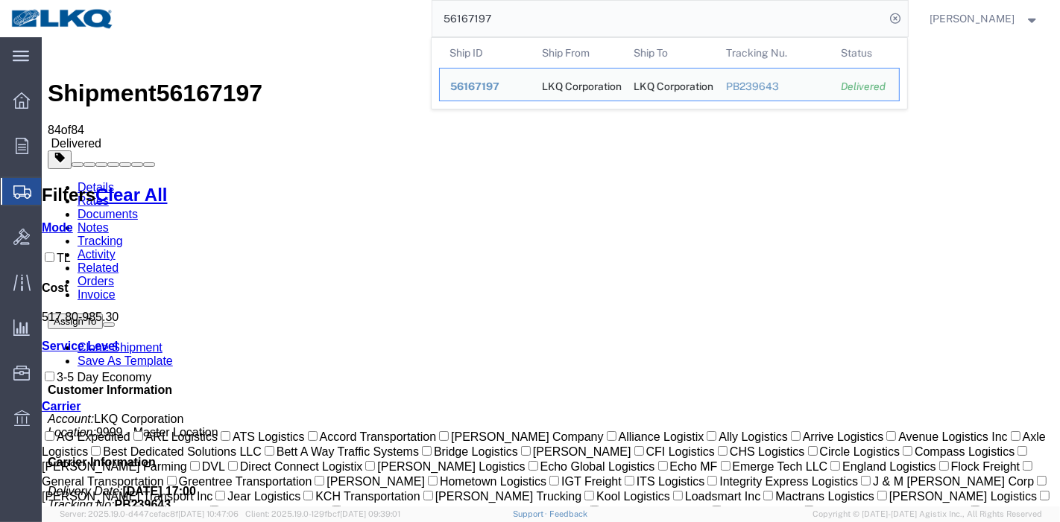
drag, startPoint x: 390, startPoint y: 18, endPoint x: 370, endPoint y: 20, distance: 19.5
click at [344, 18] on div "56167197 Ship ID Ship From Ship To Tracking Nu. Status Ship ID 56167197 Ship Fr…" at bounding box center [516, 18] width 783 height 37
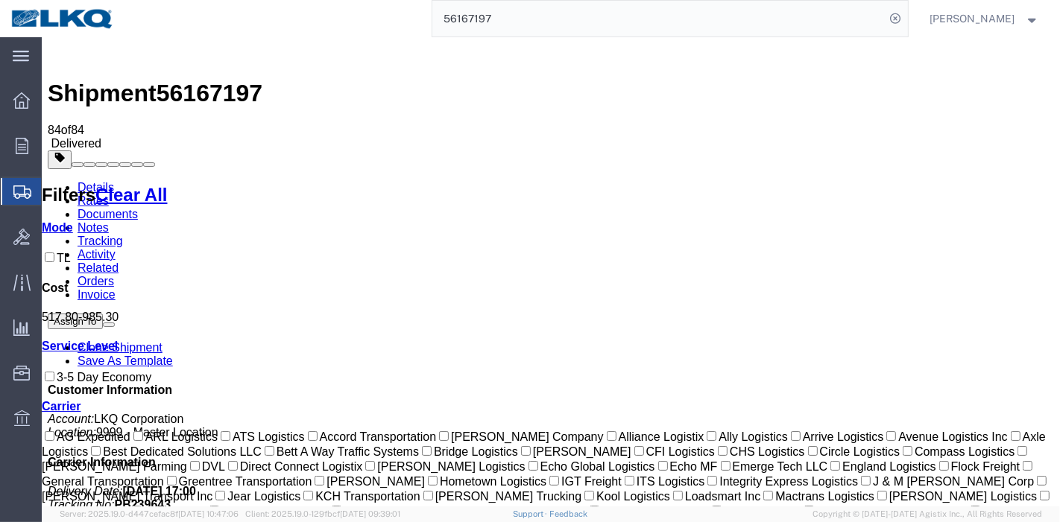
paste input "759873"
type input "56759873"
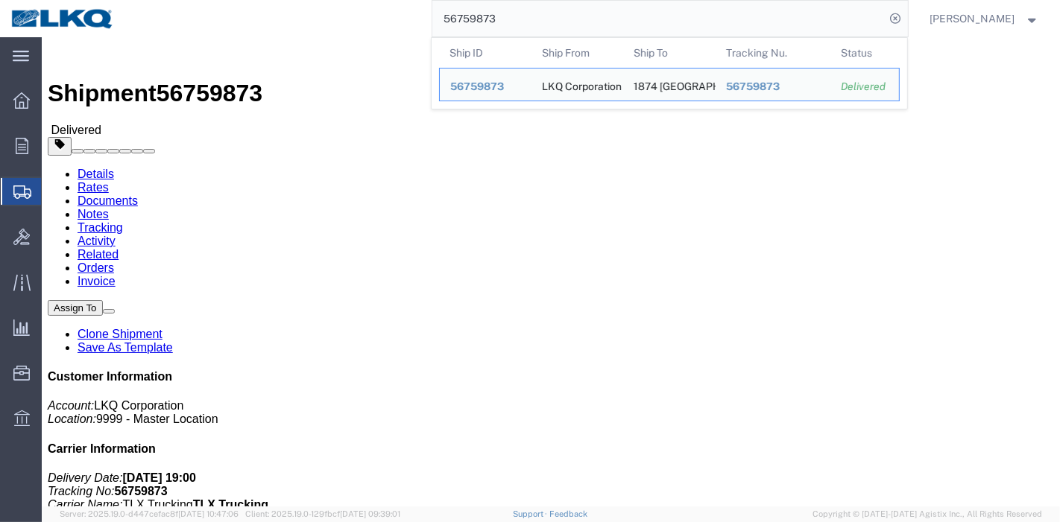
click link "Rates"
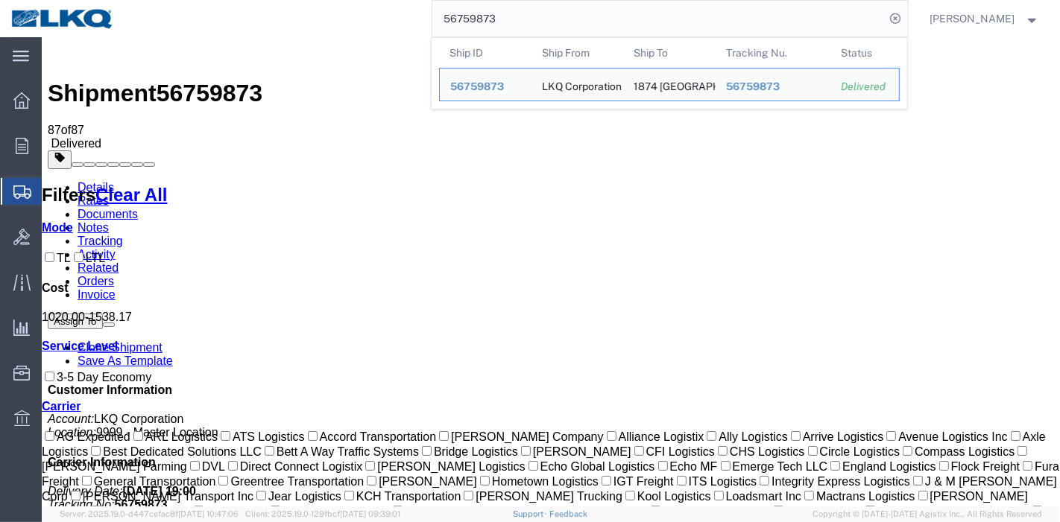
drag, startPoint x: 535, startPoint y: 20, endPoint x: 262, endPoint y: 12, distance: 273.6
click at [262, 12] on div "56759873 Ship ID Ship From Ship To Tracking Nu. Status Ship ID 56759873 Ship Fr…" at bounding box center [516, 18] width 783 height 37
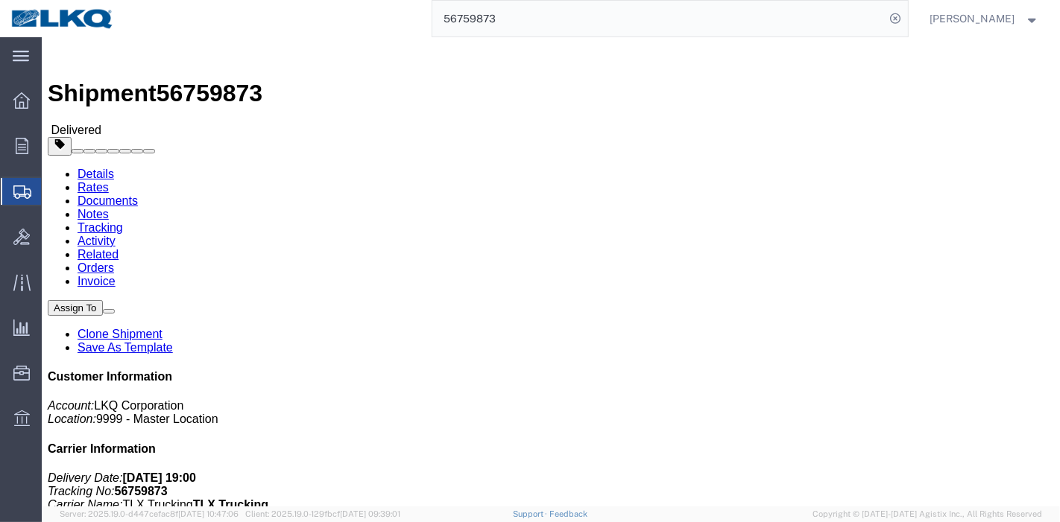
click link "Rates"
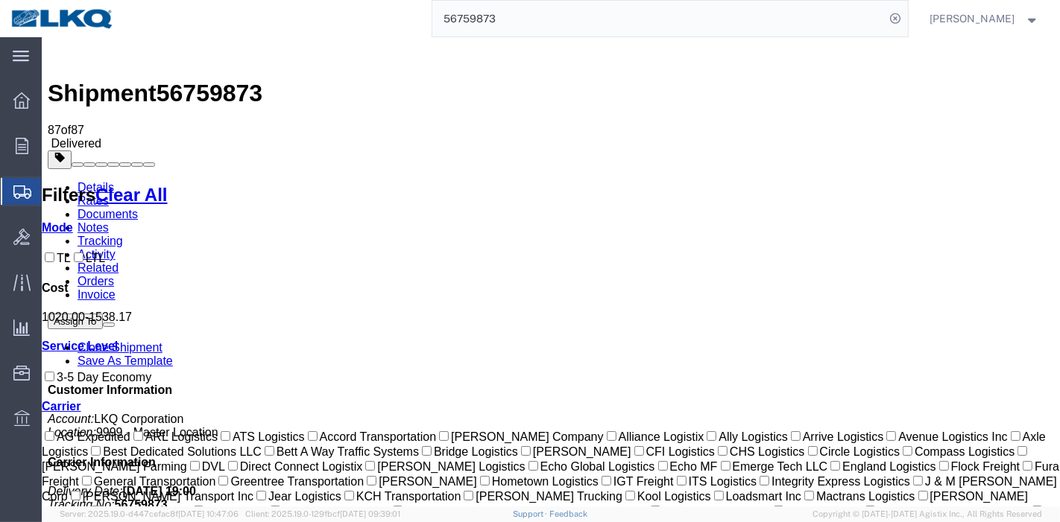
scroll to position [249, 0]
click at [95, 181] on link "Details" at bounding box center [95, 187] width 37 height 13
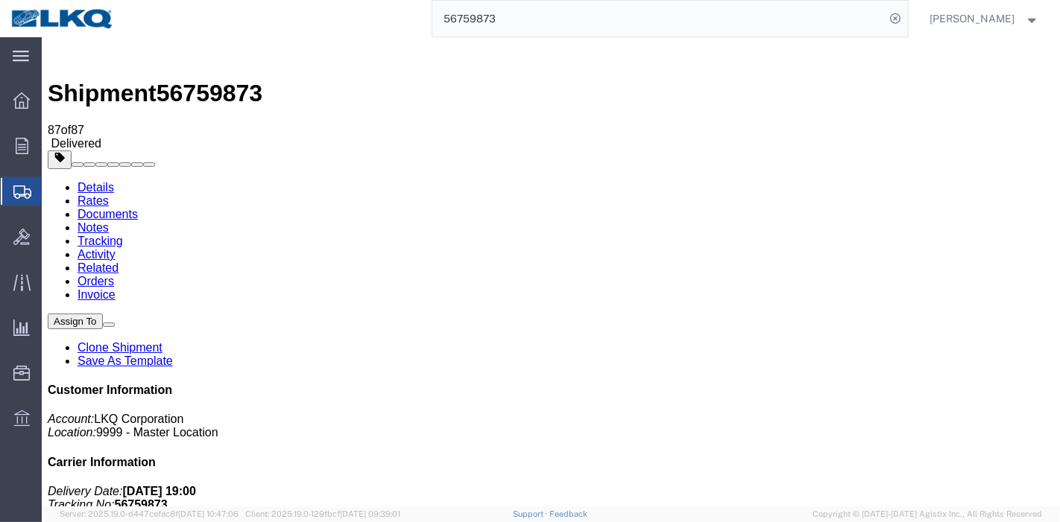
click div "Ship From LKQ Corporation ([PERSON_NAME]) 1817 [STREET_ADDRESS] [PHONE_NUMBER] …"
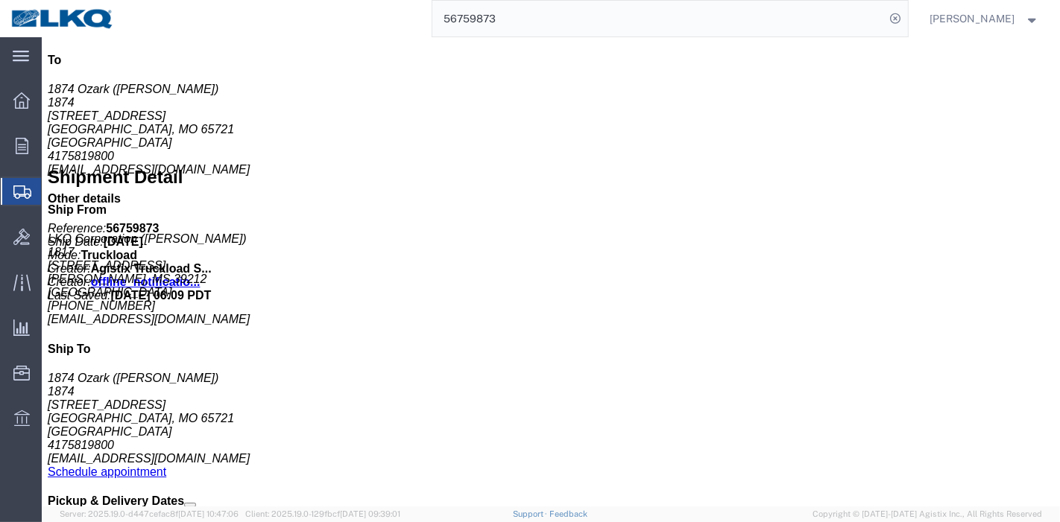
scroll to position [677, 0]
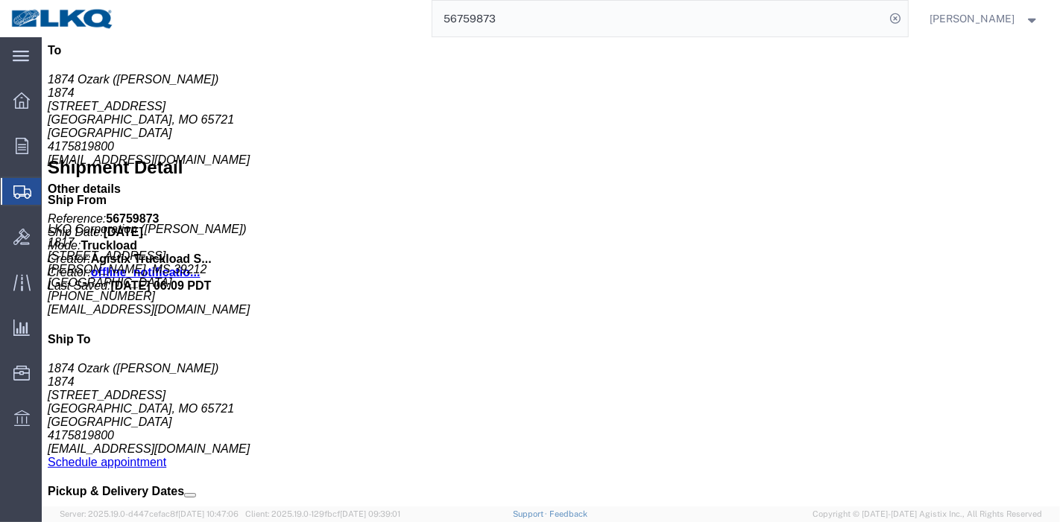
click span "button"
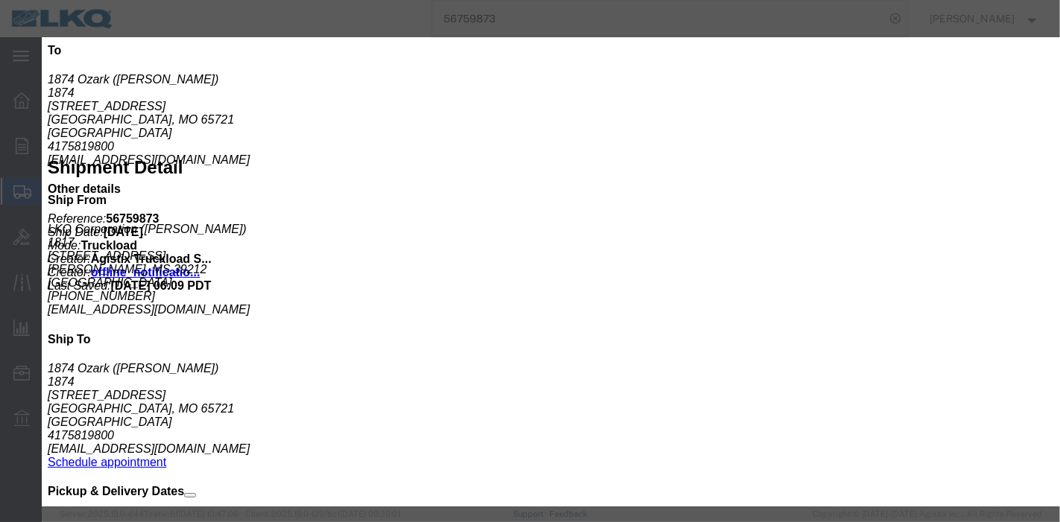
drag, startPoint x: 590, startPoint y: 75, endPoint x: 684, endPoint y: 75, distance: 93.9
drag, startPoint x: 695, startPoint y: 82, endPoint x: 562, endPoint y: 83, distance: 132.7
click icon "button"
